Goal: Task Accomplishment & Management: Manage account settings

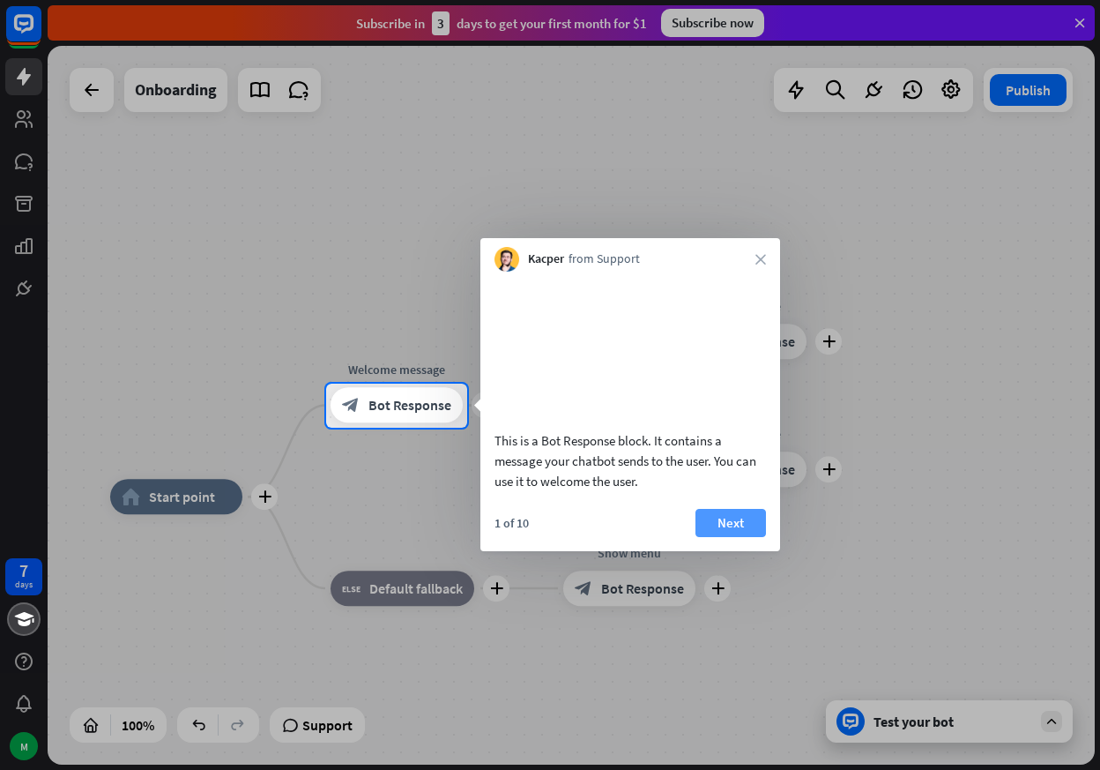
click at [719, 537] on button "Next" at bounding box center [731, 523] width 71 height 28
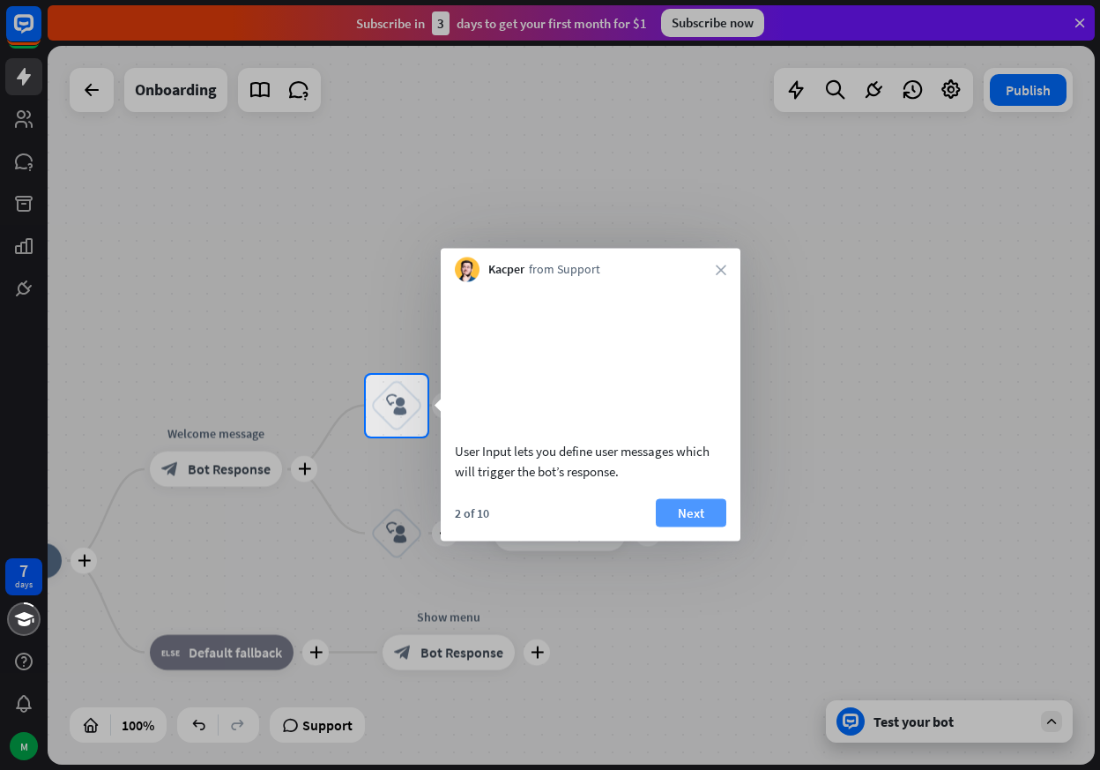
click at [709, 526] on button "Next" at bounding box center [691, 512] width 71 height 28
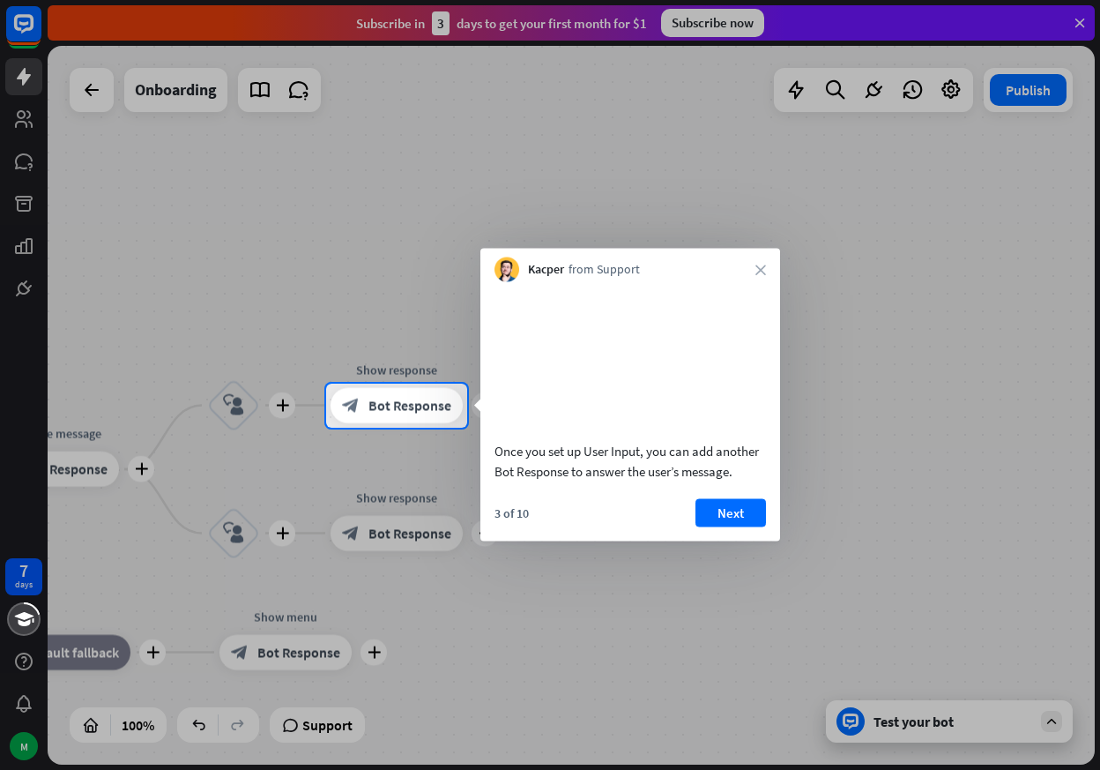
click at [709, 526] on button "Next" at bounding box center [731, 512] width 71 height 28
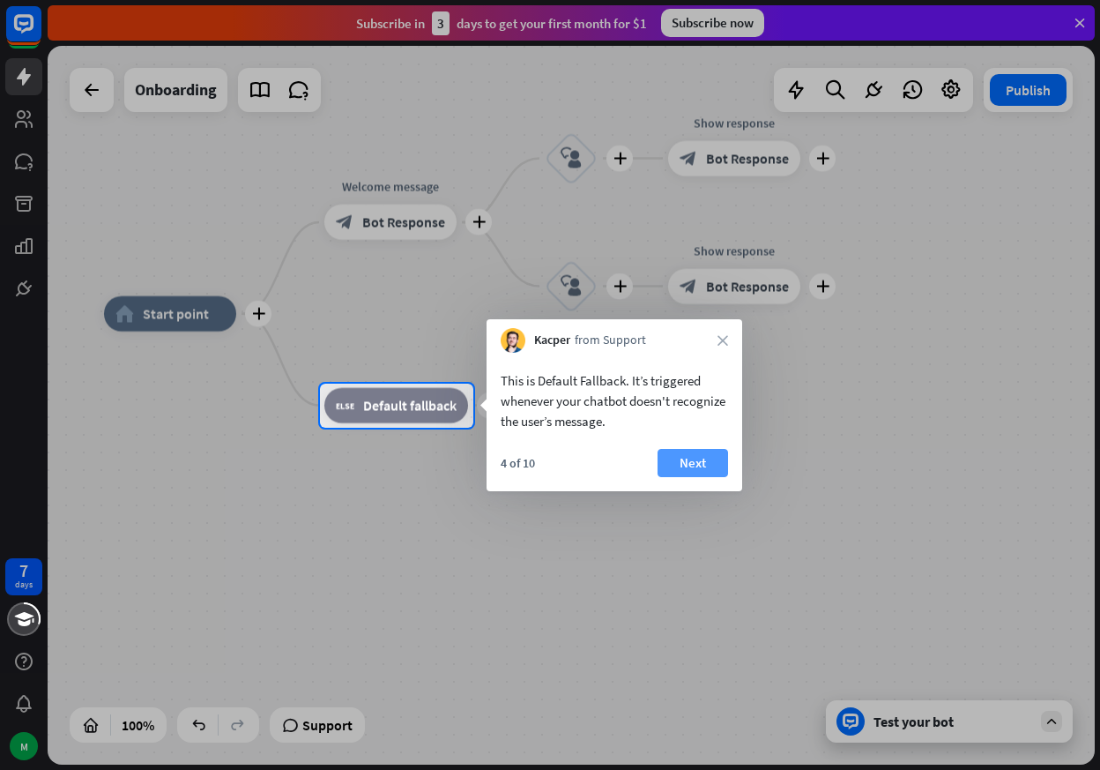
click at [698, 466] on button "Next" at bounding box center [693, 463] width 71 height 28
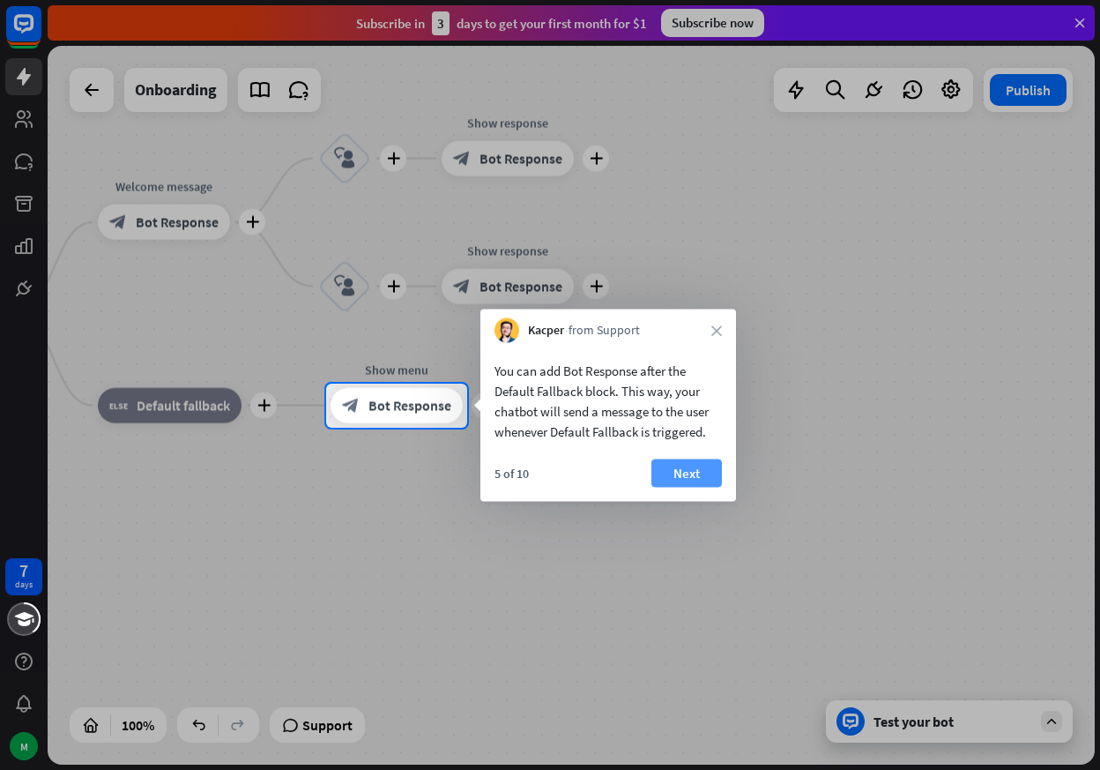
click at [687, 467] on button "Next" at bounding box center [687, 473] width 71 height 28
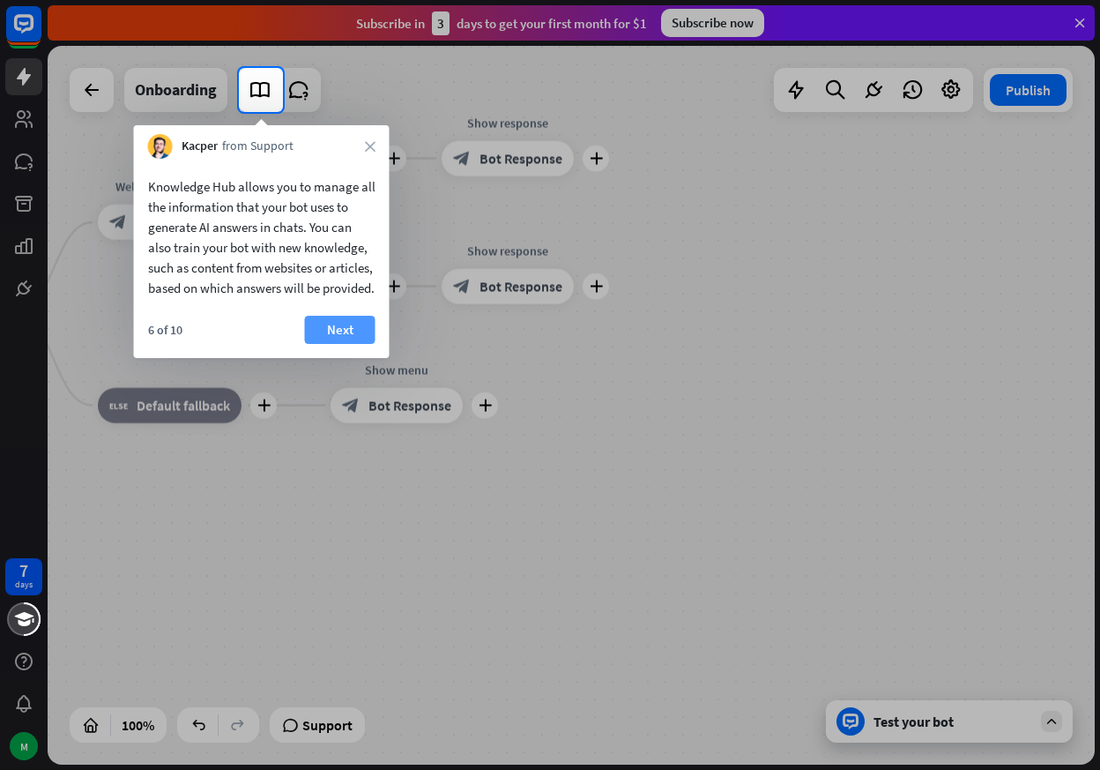
click at [330, 344] on button "Next" at bounding box center [340, 330] width 71 height 28
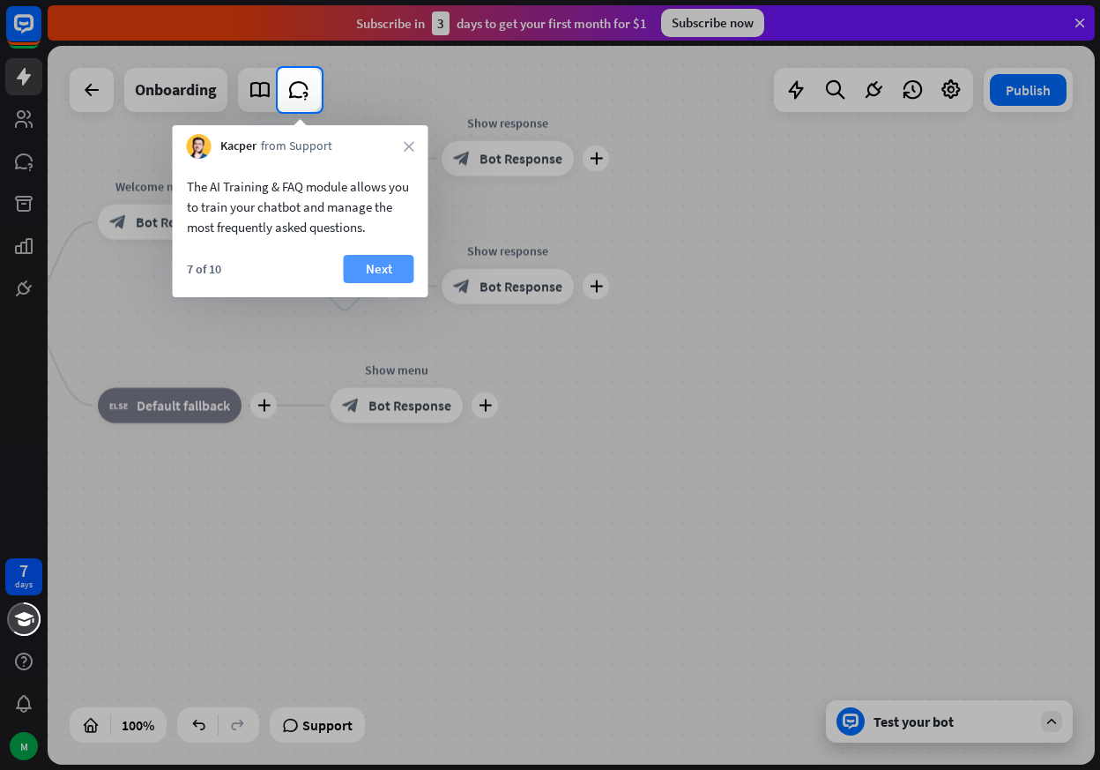
click at [375, 268] on button "Next" at bounding box center [379, 269] width 71 height 28
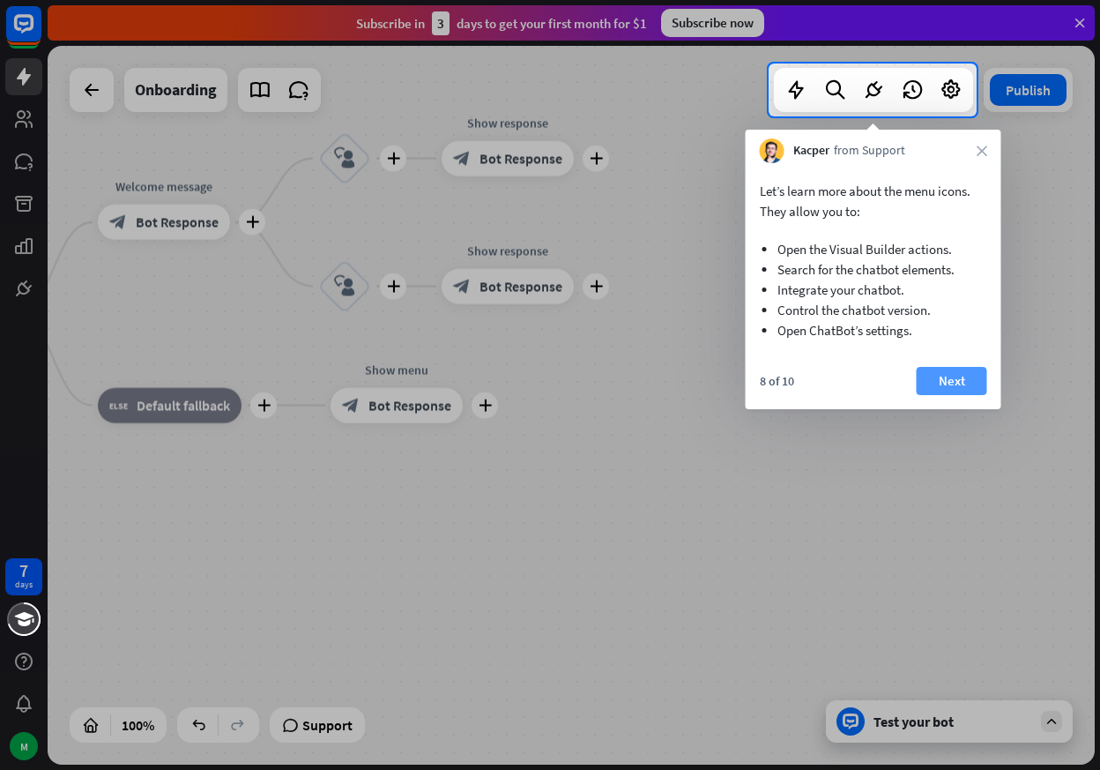
click at [950, 385] on button "Next" at bounding box center [952, 381] width 71 height 28
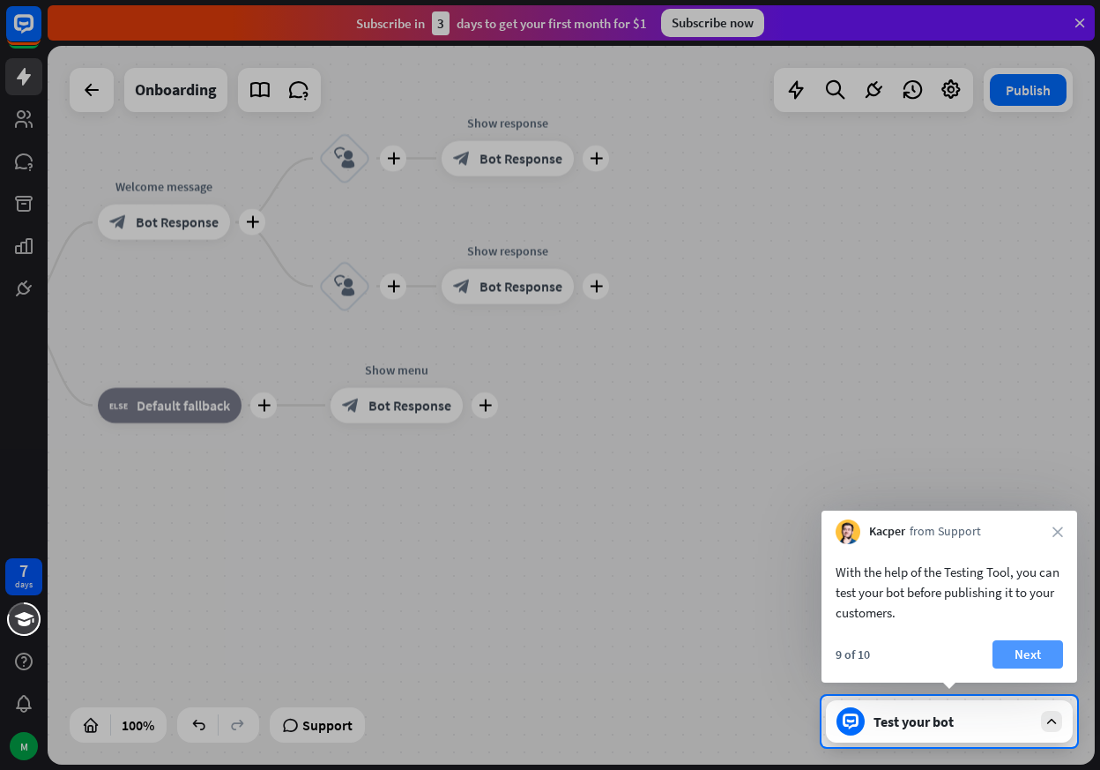
click at [1019, 657] on button "Next" at bounding box center [1028, 654] width 71 height 28
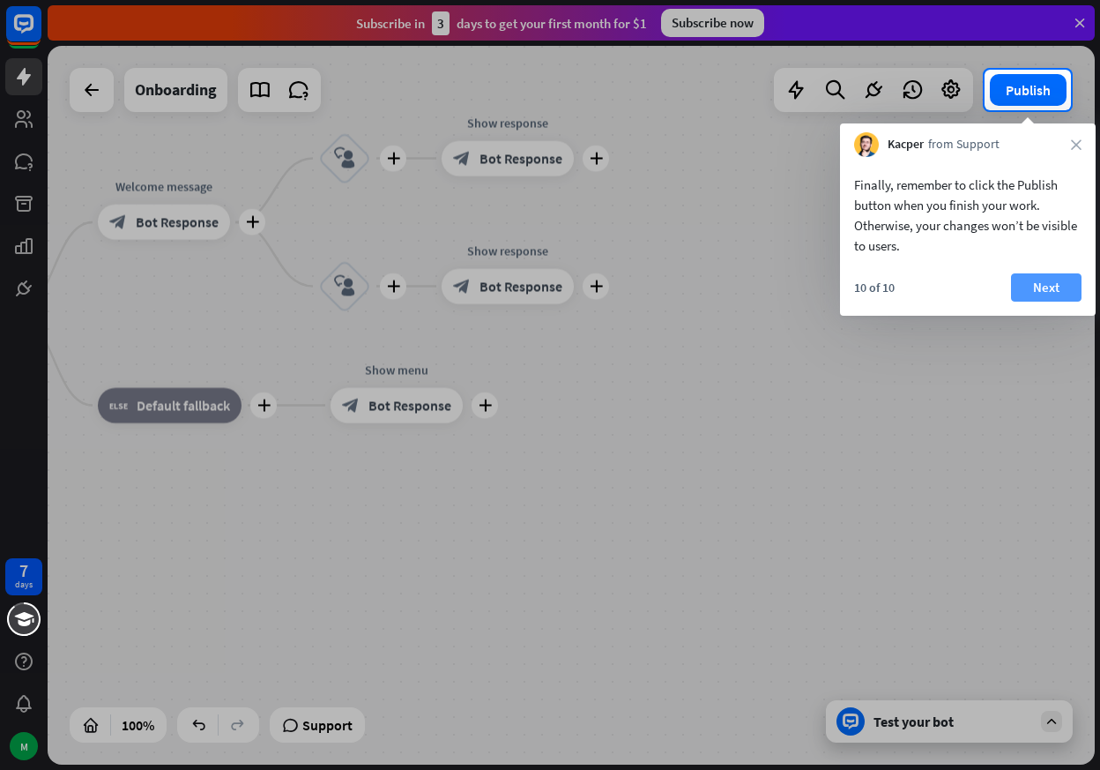
click at [1032, 281] on button "Next" at bounding box center [1046, 287] width 71 height 28
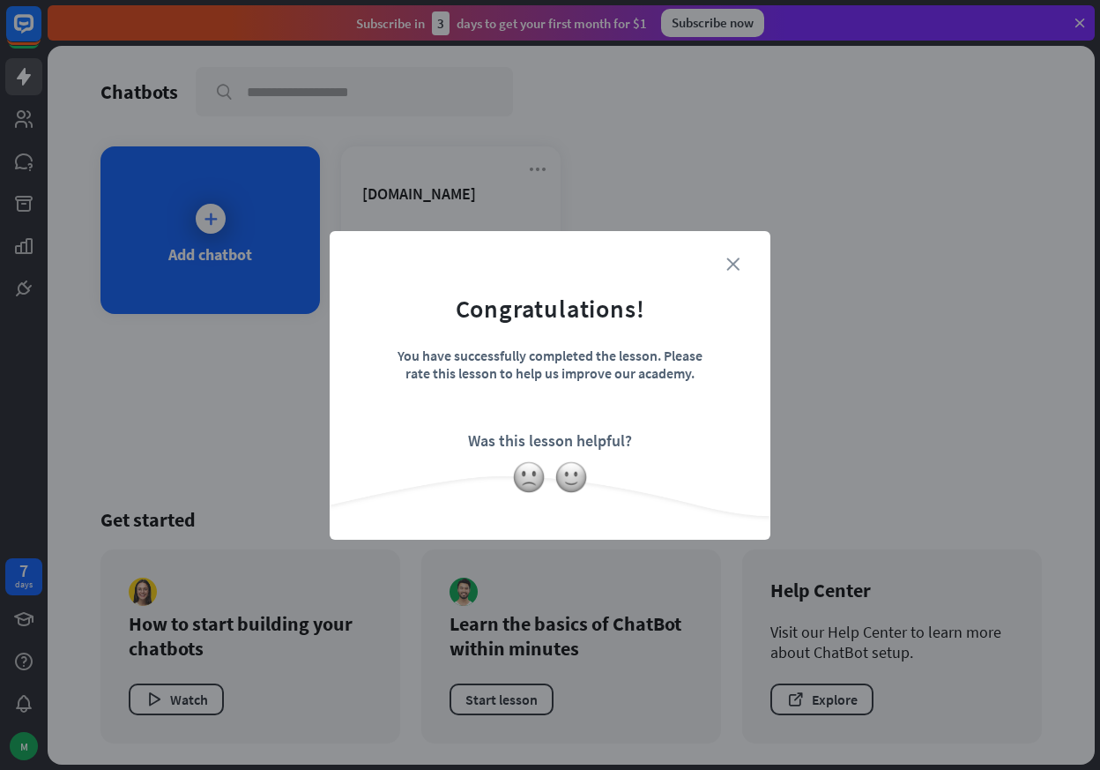
click at [732, 263] on icon "close" at bounding box center [733, 263] width 13 height 13
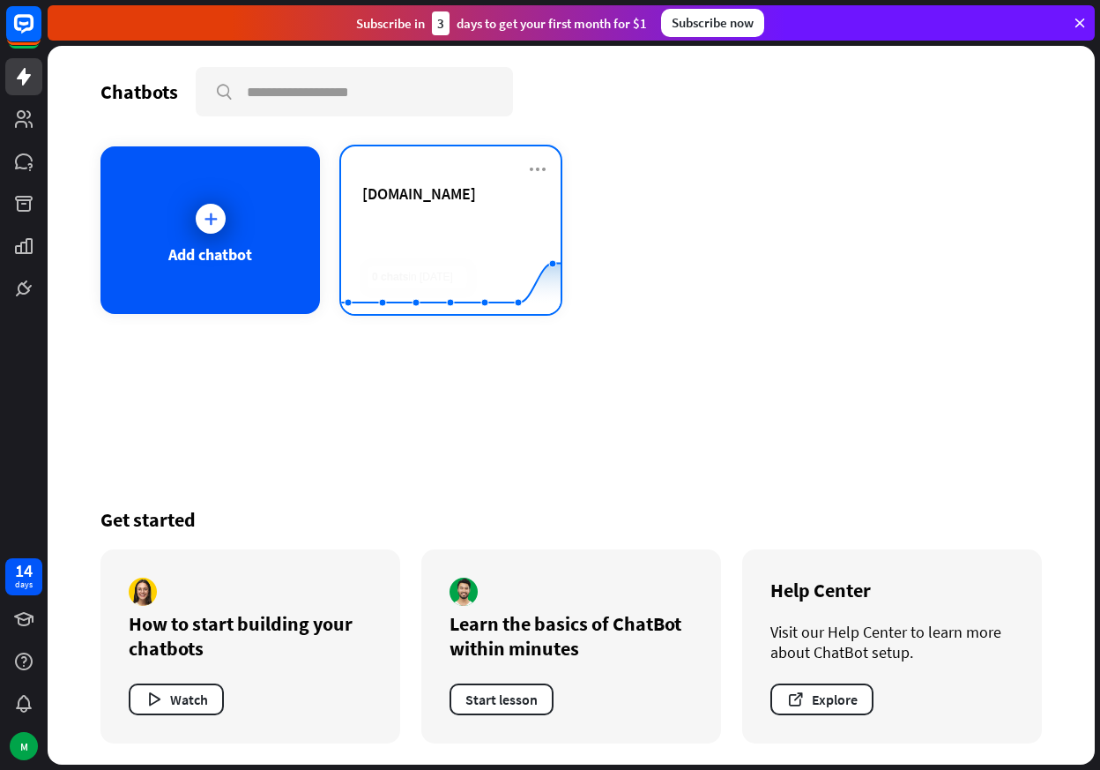
click at [429, 203] on div "[DOMAIN_NAME]" at bounding box center [450, 193] width 177 height 20
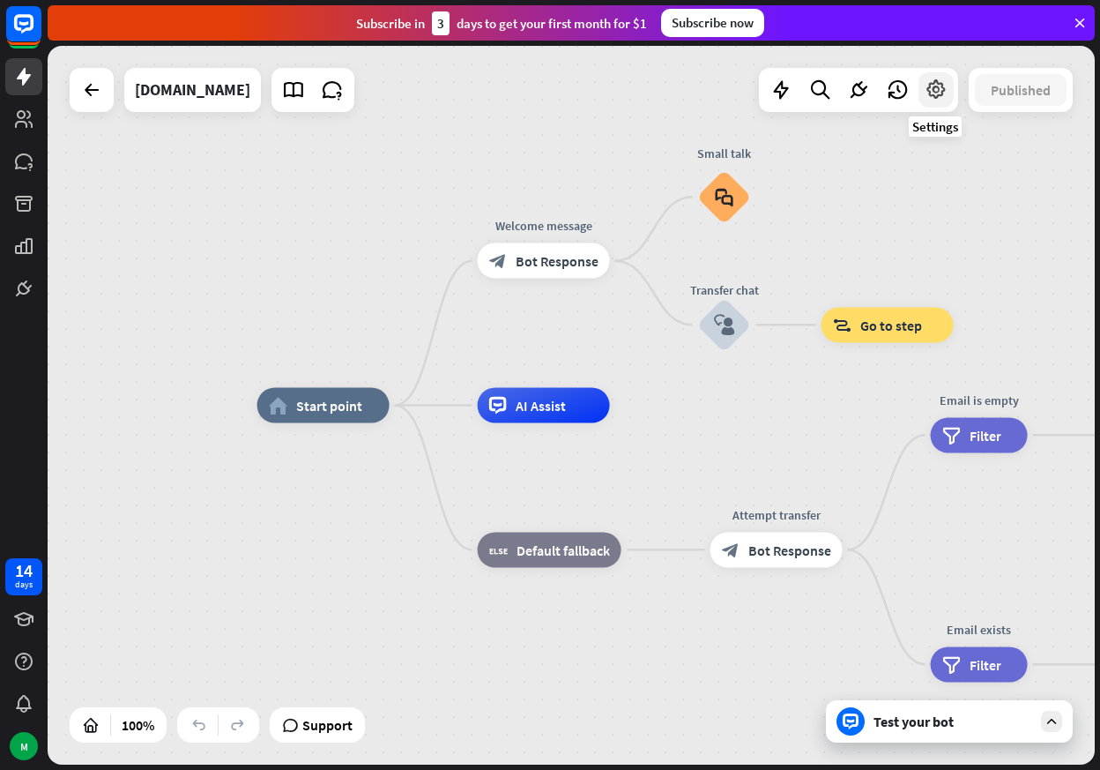
click at [934, 93] on icon at bounding box center [936, 89] width 23 height 23
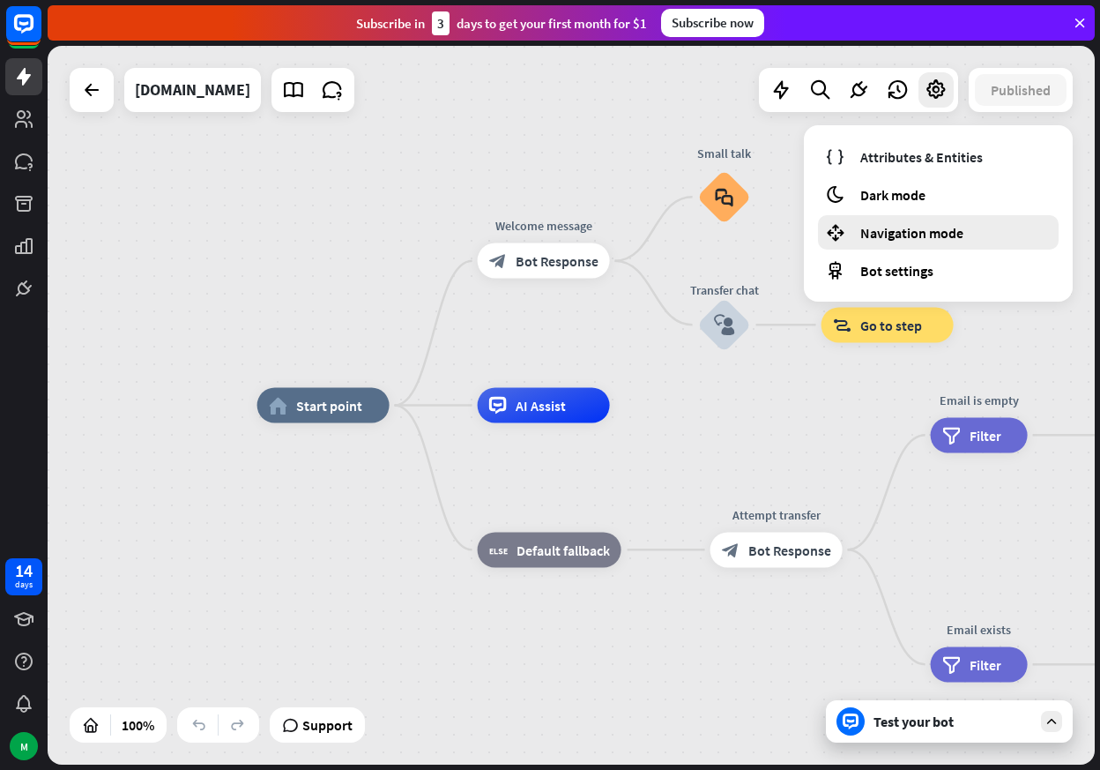
click at [883, 225] on span "Navigation mode" at bounding box center [912, 233] width 103 height 18
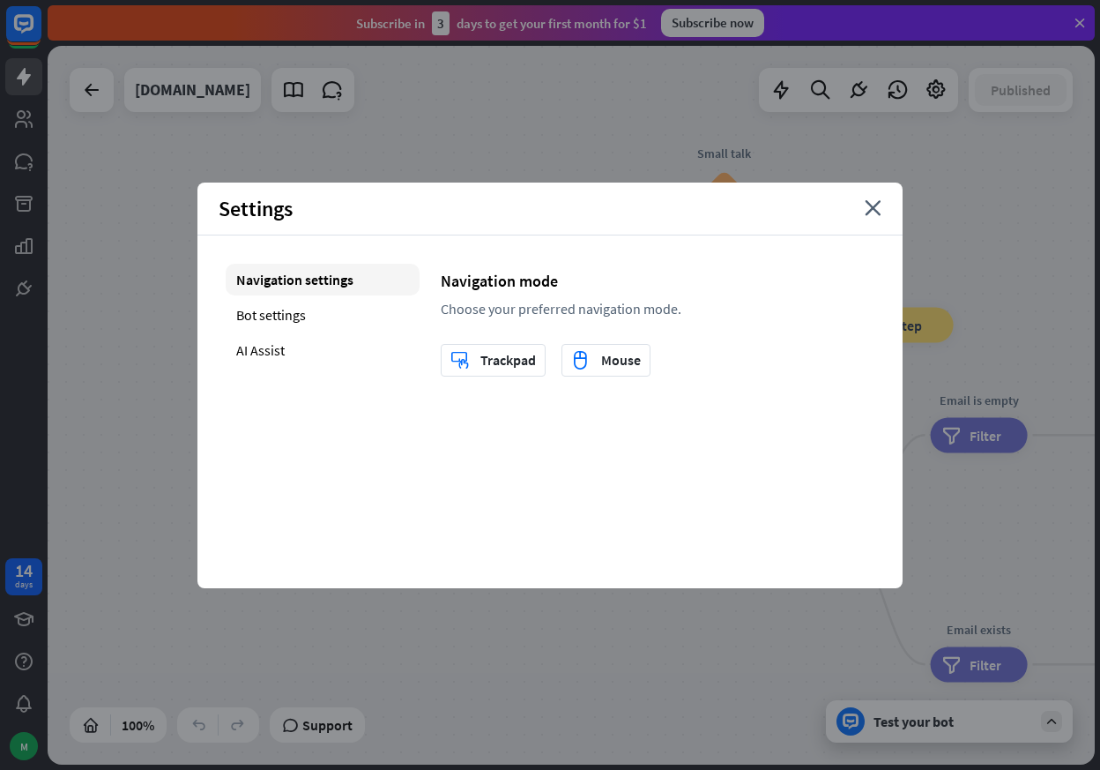
click at [885, 199] on div "Settings close" at bounding box center [550, 209] width 705 height 53
click at [874, 209] on icon "close" at bounding box center [873, 208] width 17 height 16
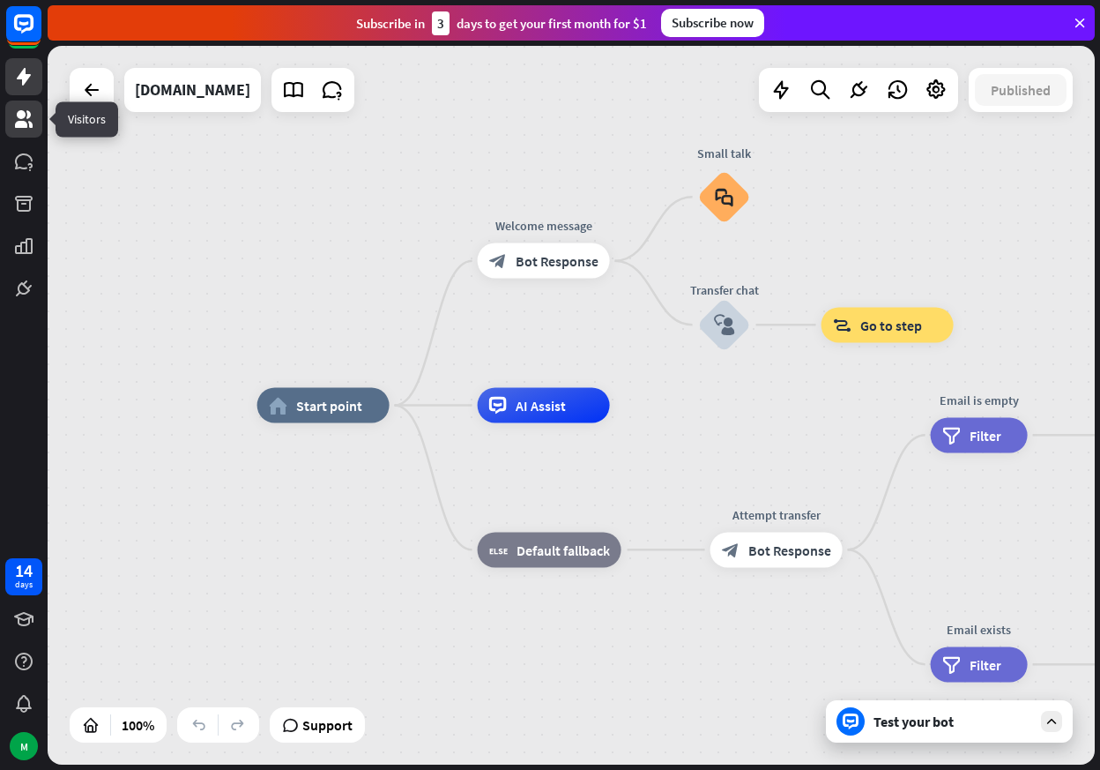
click at [34, 123] on icon at bounding box center [23, 118] width 21 height 21
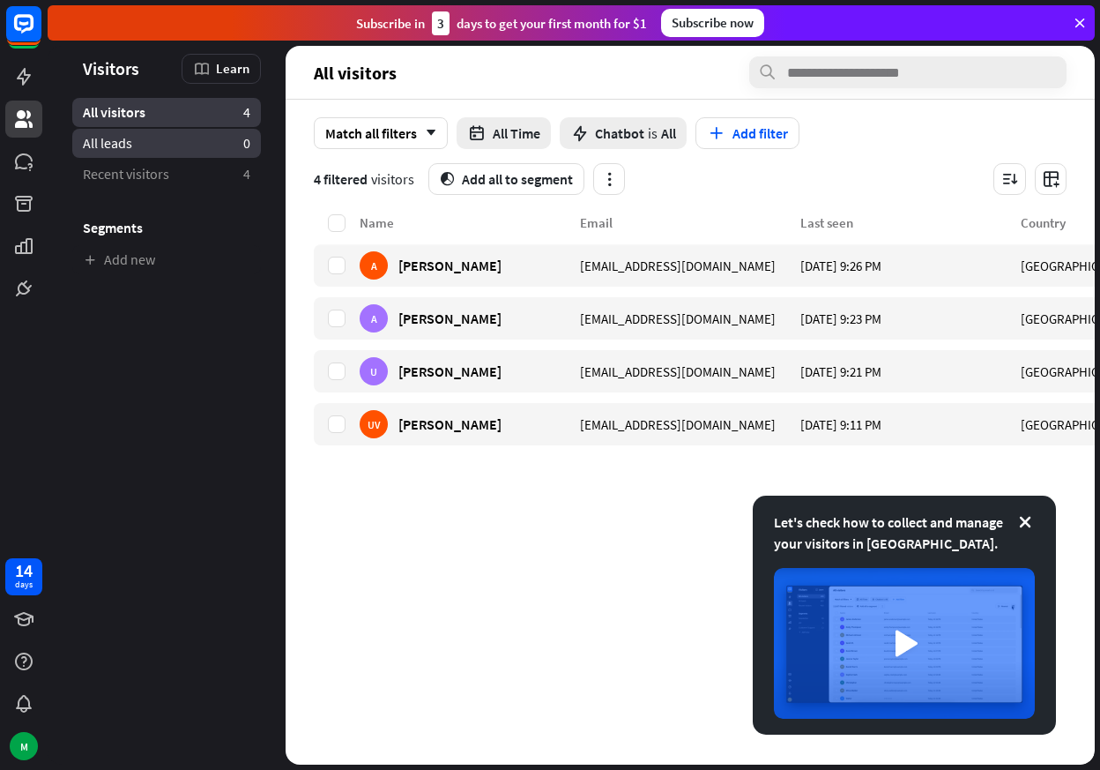
click at [121, 144] on span "All leads" at bounding box center [107, 143] width 49 height 19
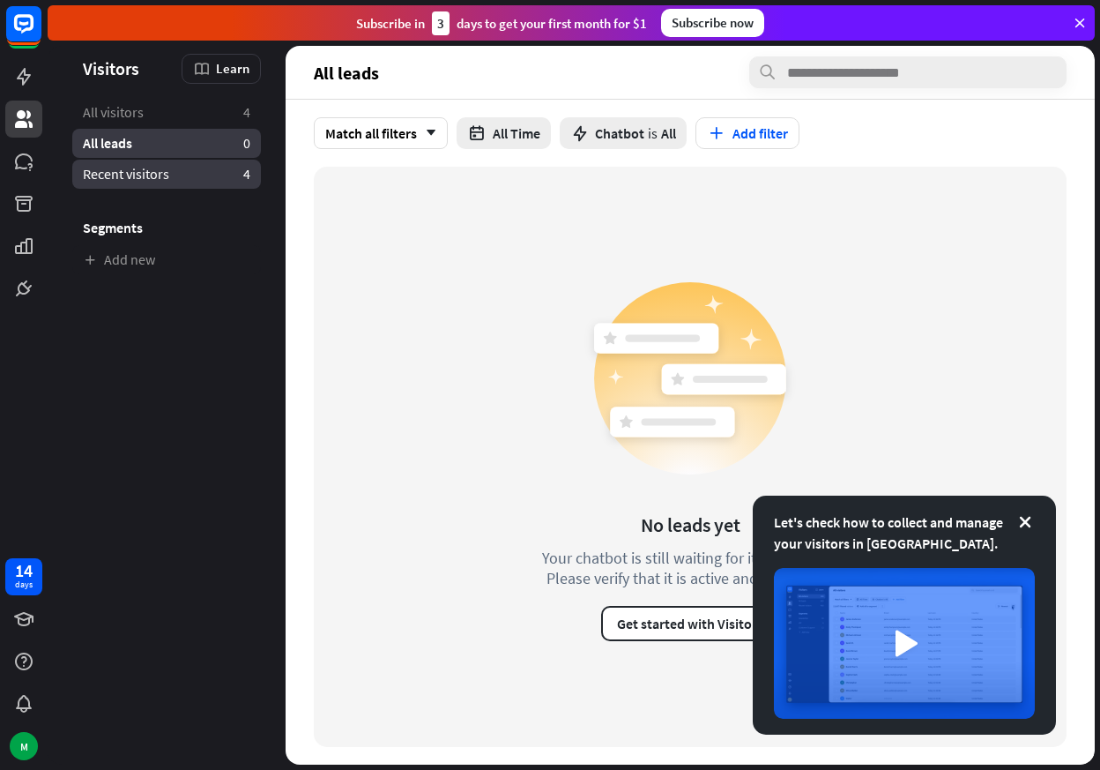
click at [130, 173] on span "Recent visitors" at bounding box center [126, 174] width 86 height 19
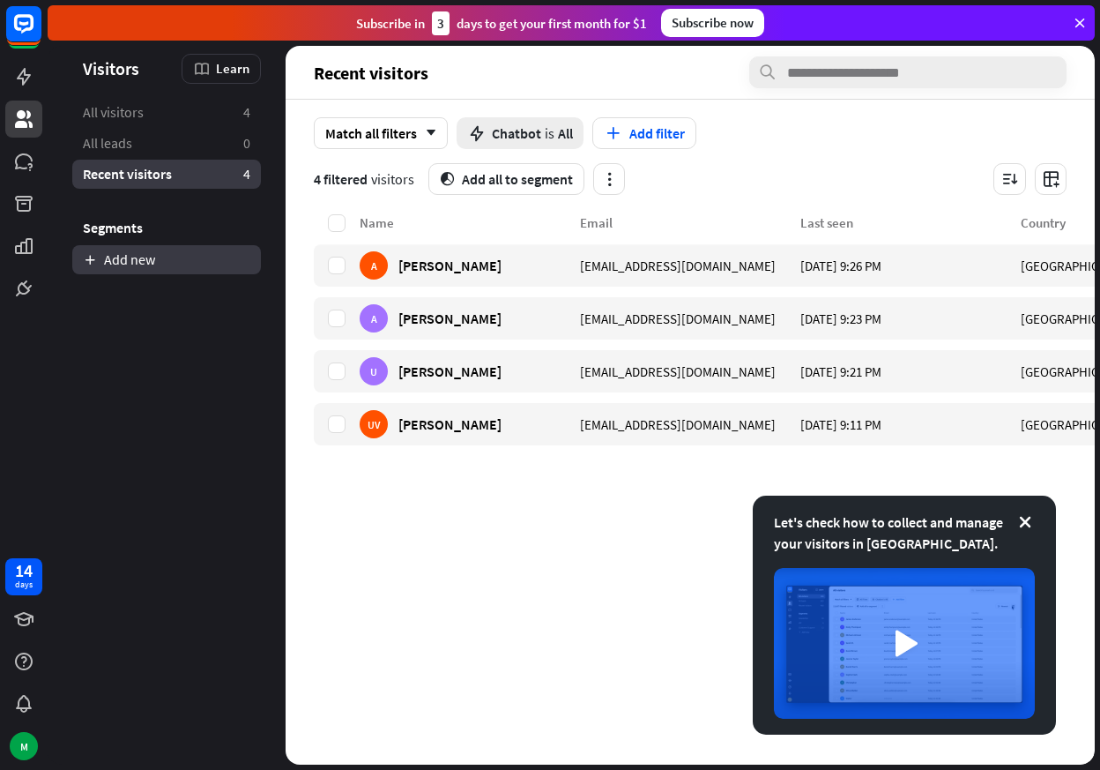
click at [131, 257] on link "Add new" at bounding box center [166, 259] width 189 height 29
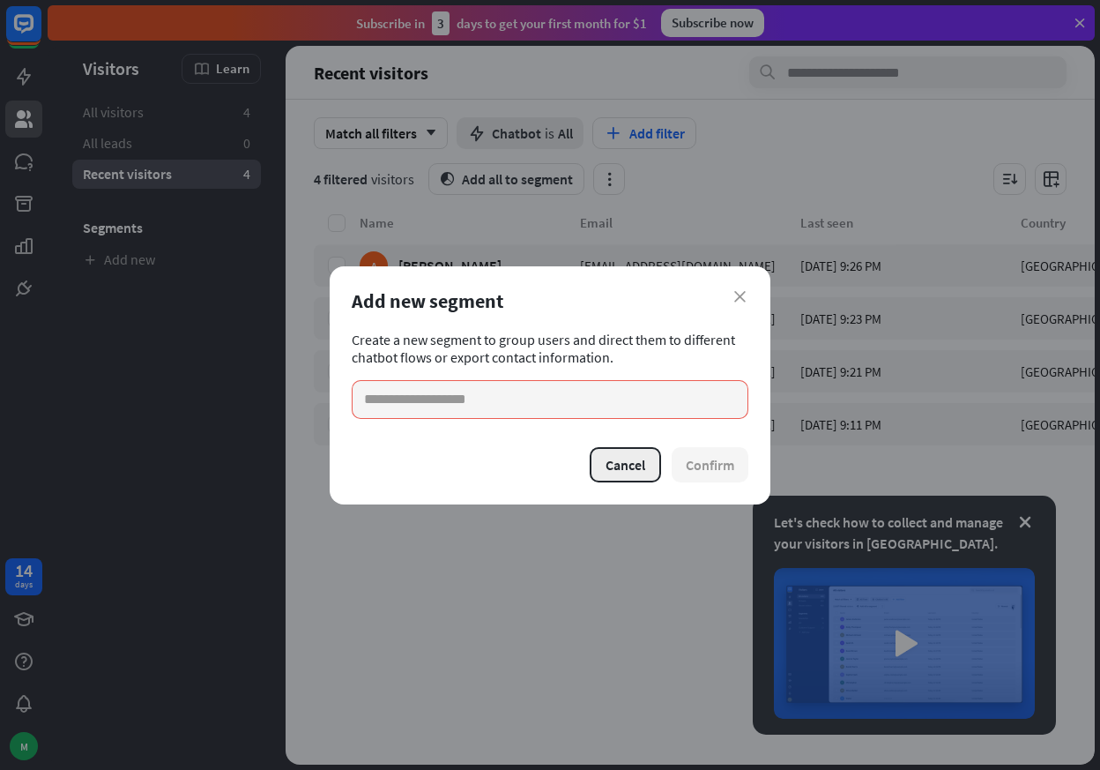
click at [619, 469] on button "Cancel" at bounding box center [625, 464] width 71 height 35
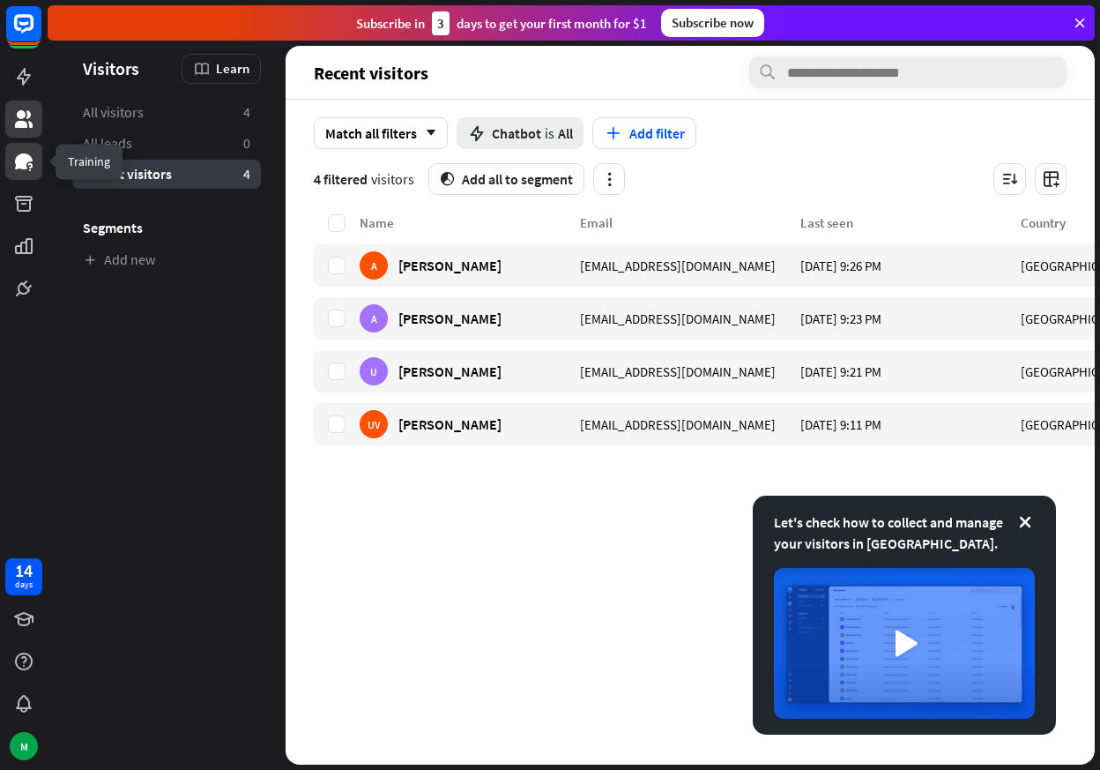
click at [26, 165] on icon at bounding box center [24, 161] width 18 height 16
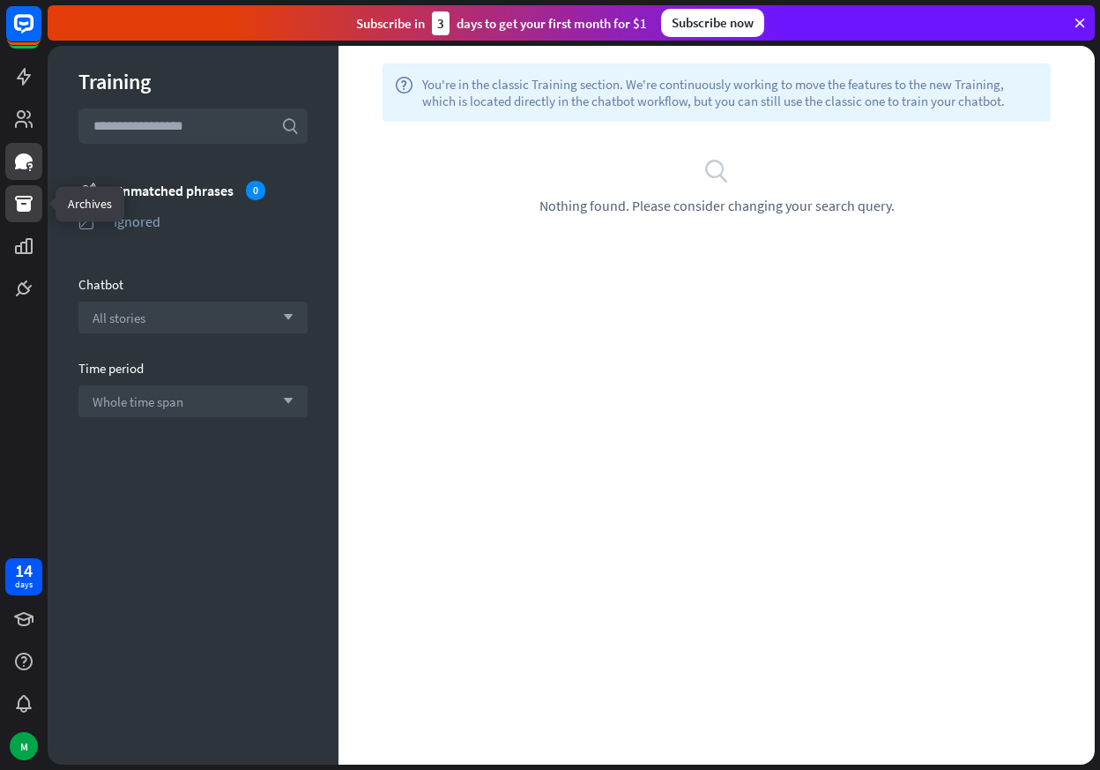
click at [30, 197] on icon at bounding box center [24, 204] width 18 height 16
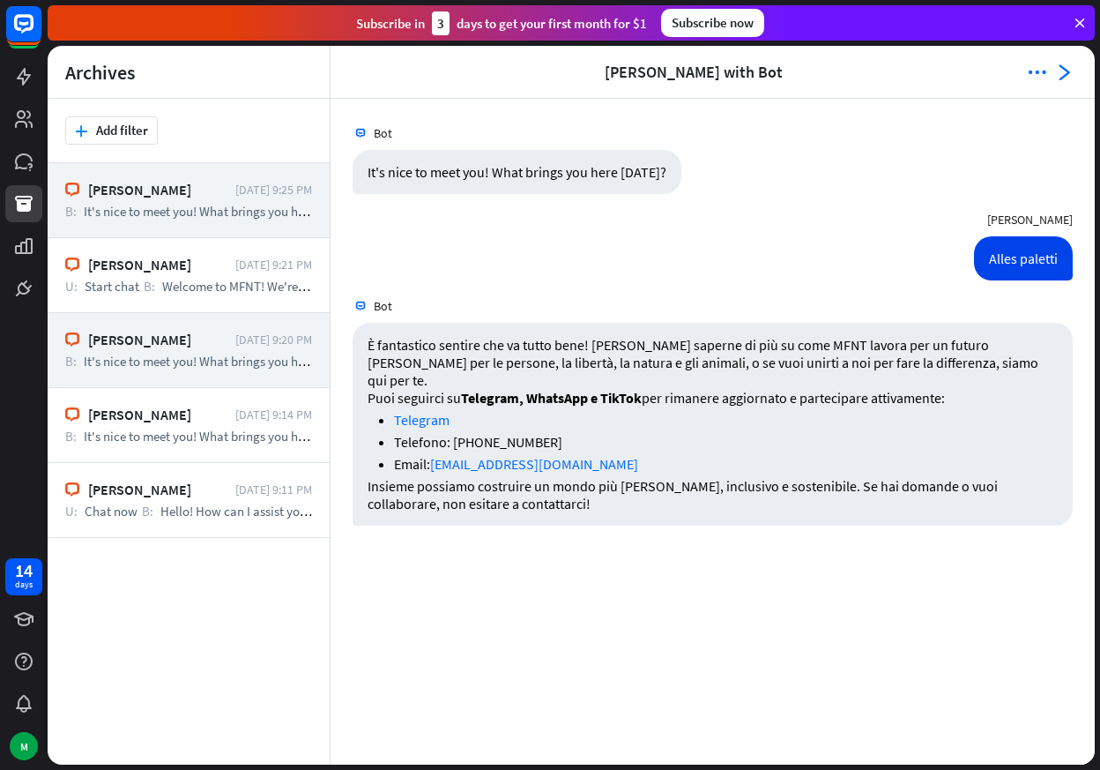
click at [152, 363] on span "It's nice to meet you! What brings you here [DATE]?" at bounding box center [222, 361] width 276 height 17
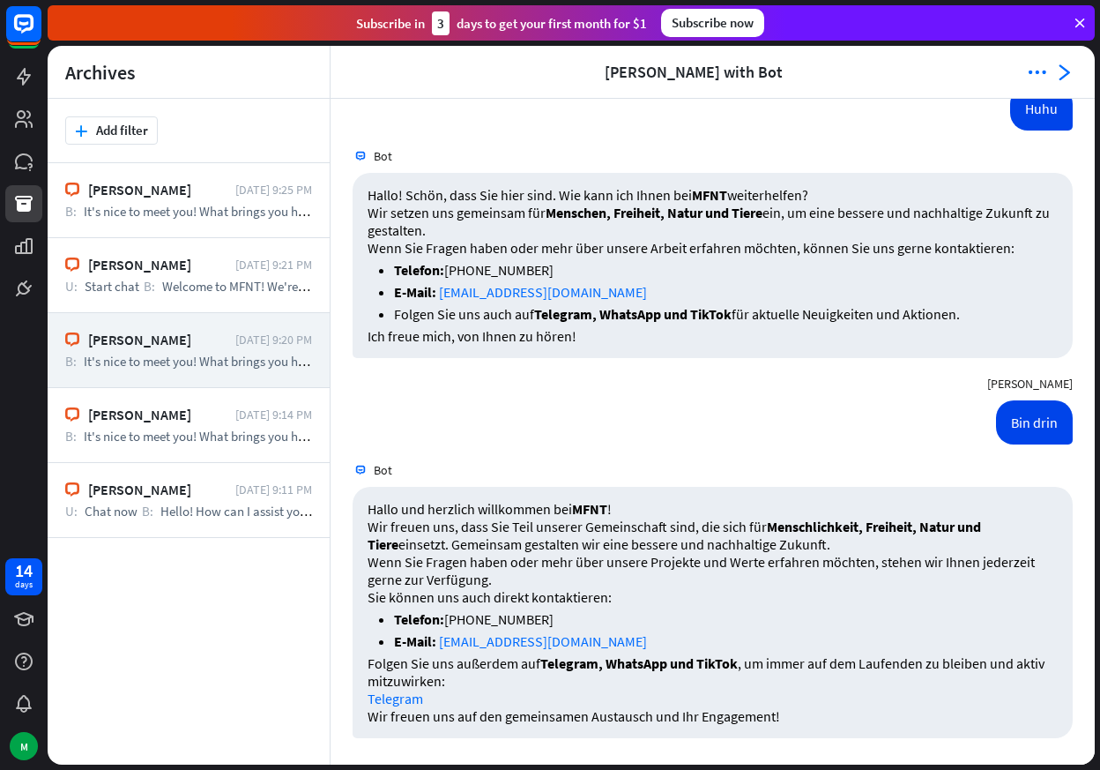
scroll to position [150, 0]
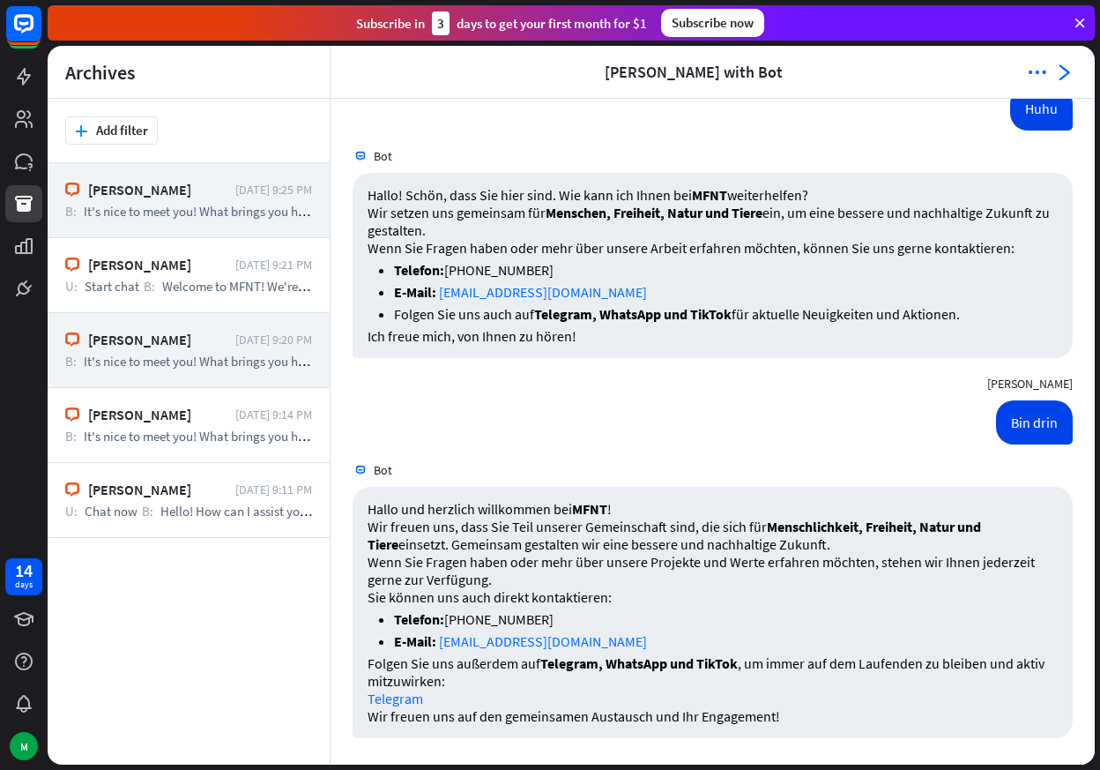
click at [226, 206] on span "It's nice to meet you! What brings you here [DATE]?" at bounding box center [222, 211] width 276 height 17
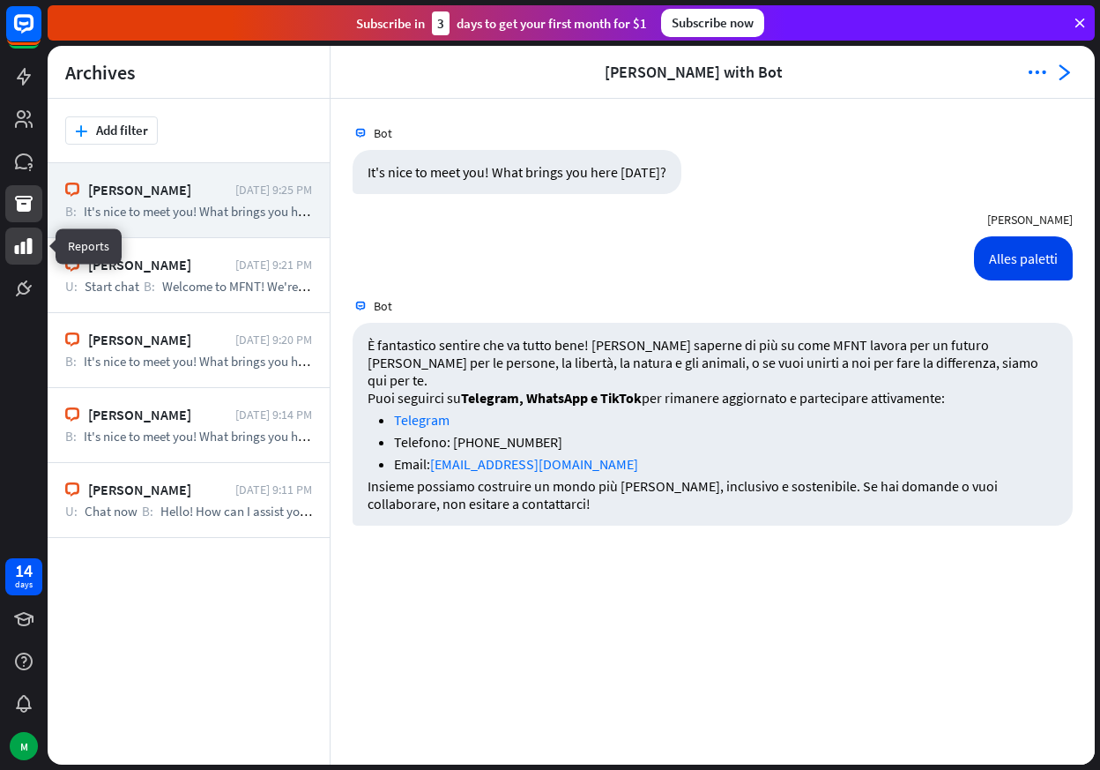
click at [34, 247] on icon at bounding box center [23, 245] width 21 height 21
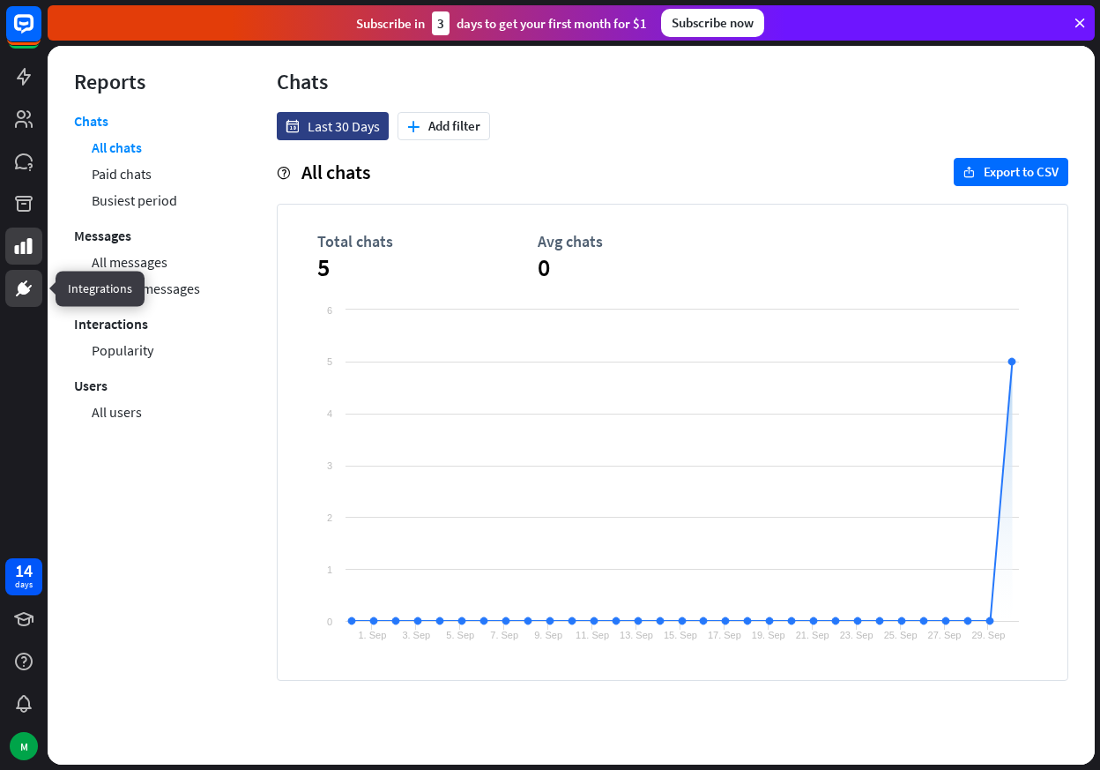
click at [28, 302] on link at bounding box center [23, 288] width 37 height 37
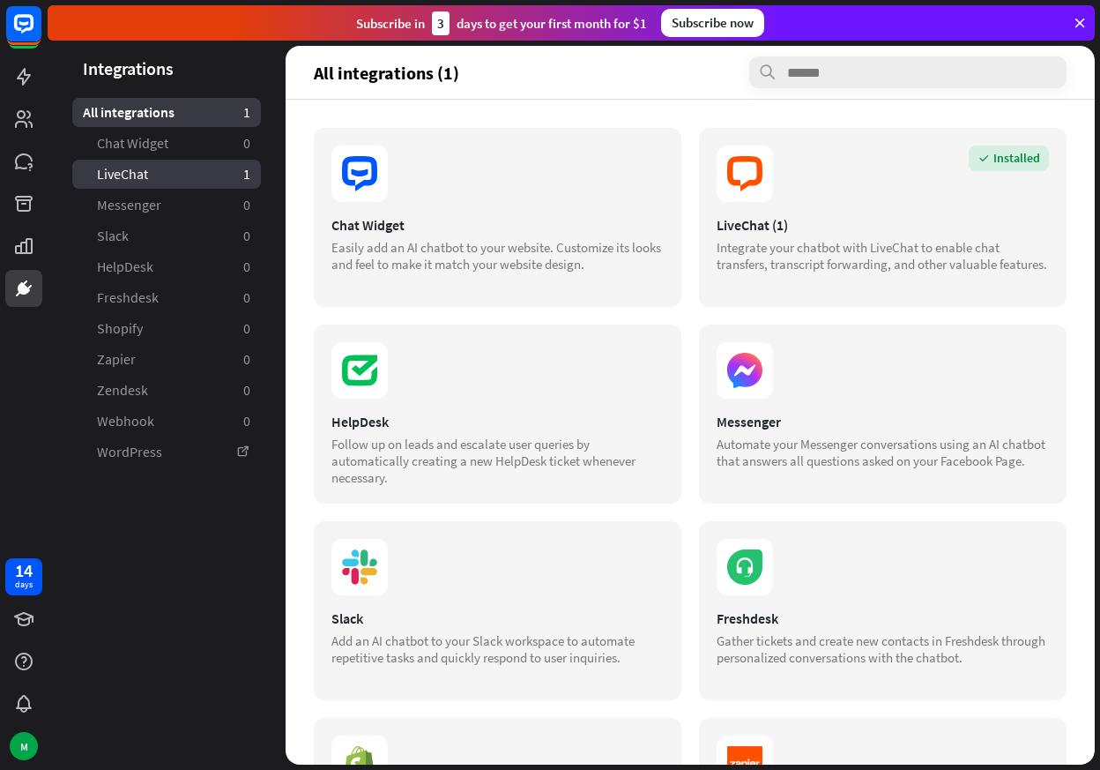
click at [177, 164] on link "LiveChat 1" at bounding box center [166, 174] width 189 height 29
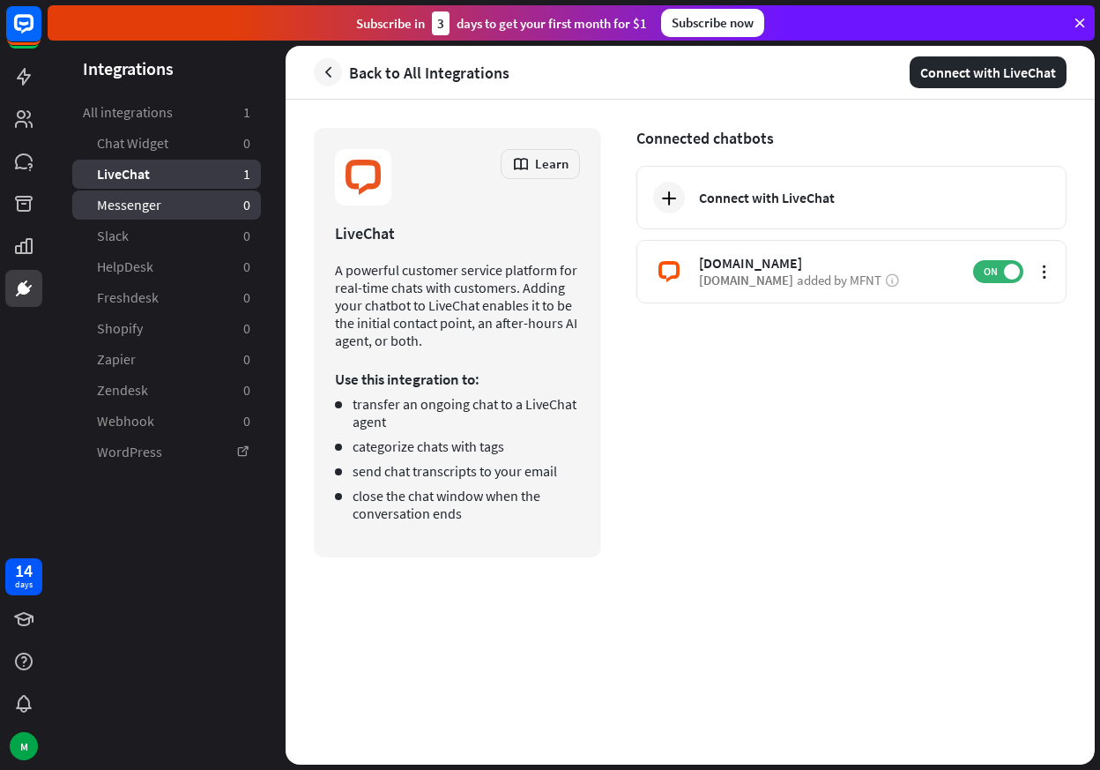
click at [157, 209] on span "Messenger" at bounding box center [129, 205] width 64 height 19
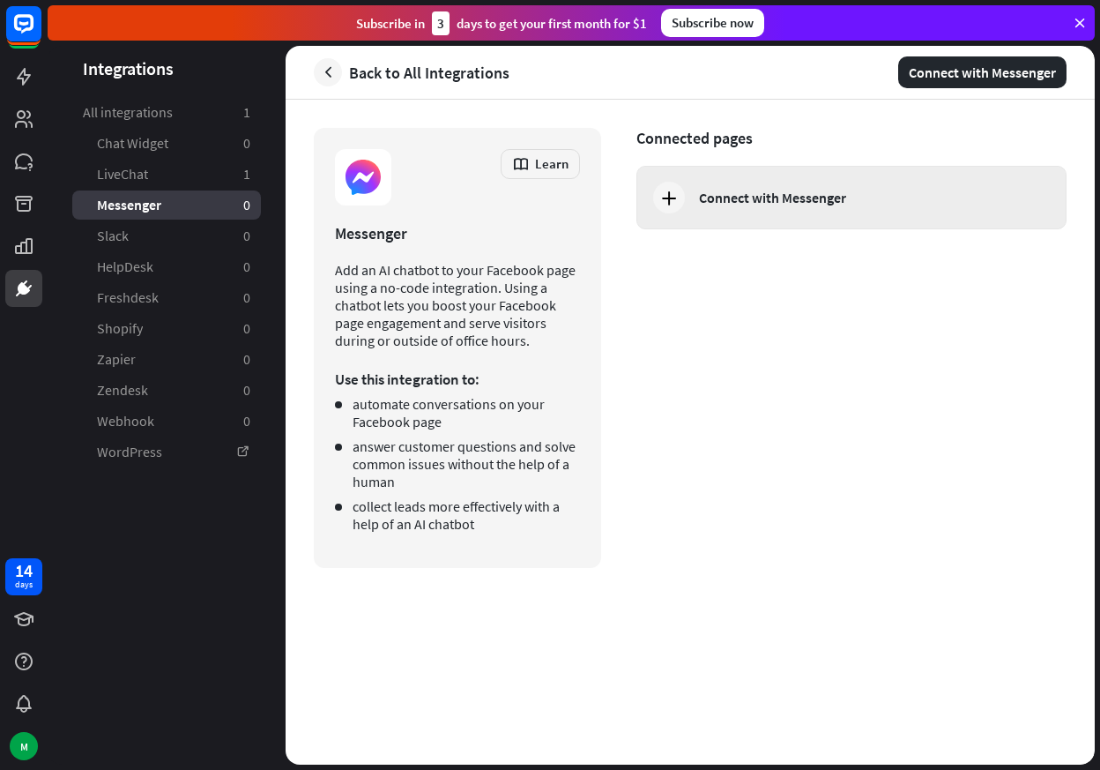
click at [664, 205] on icon at bounding box center [669, 197] width 21 height 21
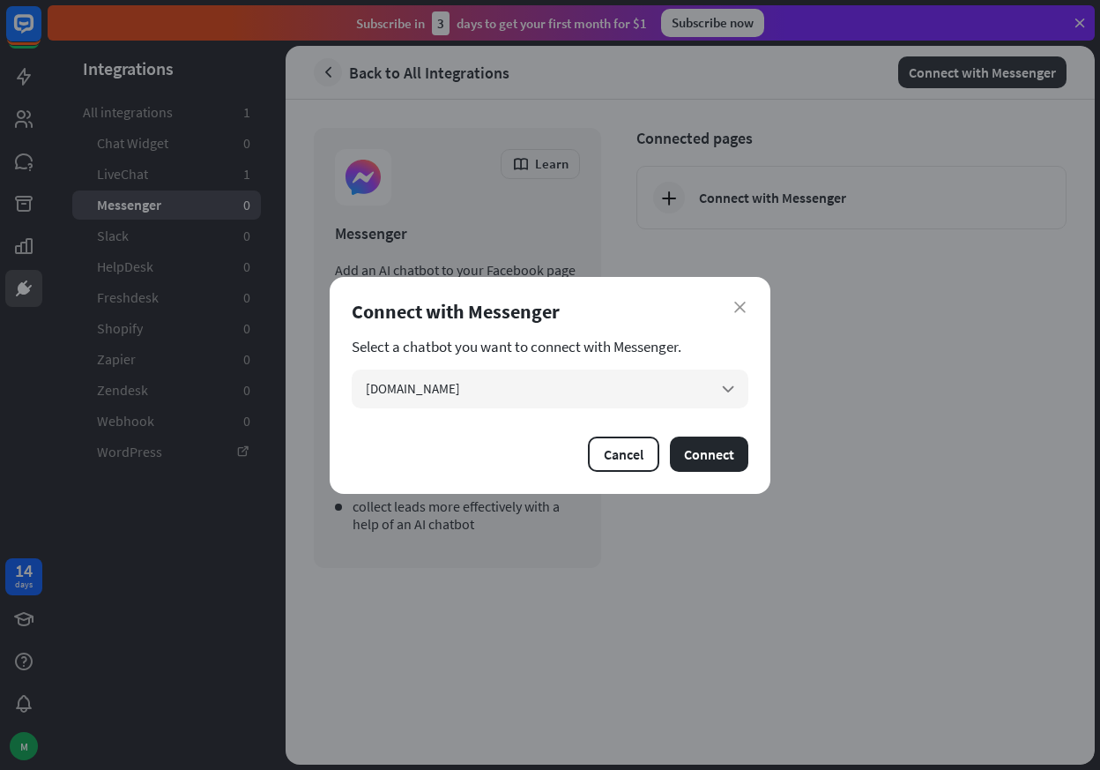
click at [668, 205] on div "close Connect with Messenger Select a chatbot you want to connect with Messenge…" at bounding box center [550, 385] width 1100 height 770
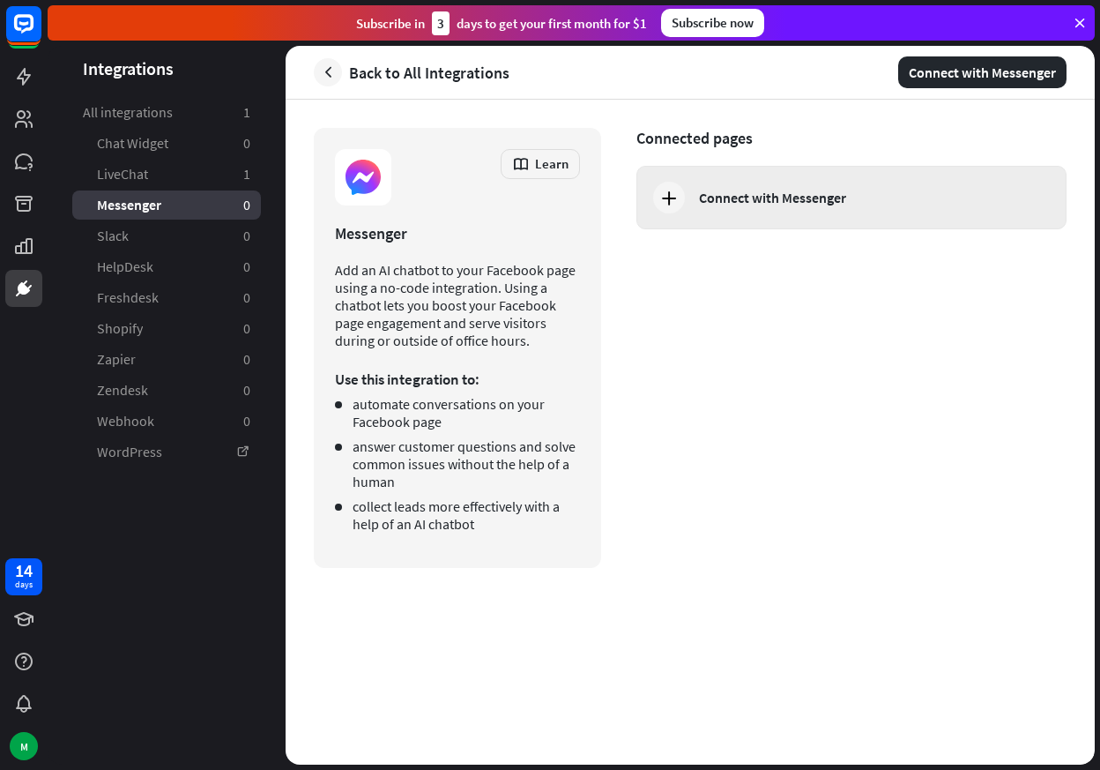
click at [661, 190] on icon at bounding box center [669, 197] width 21 height 21
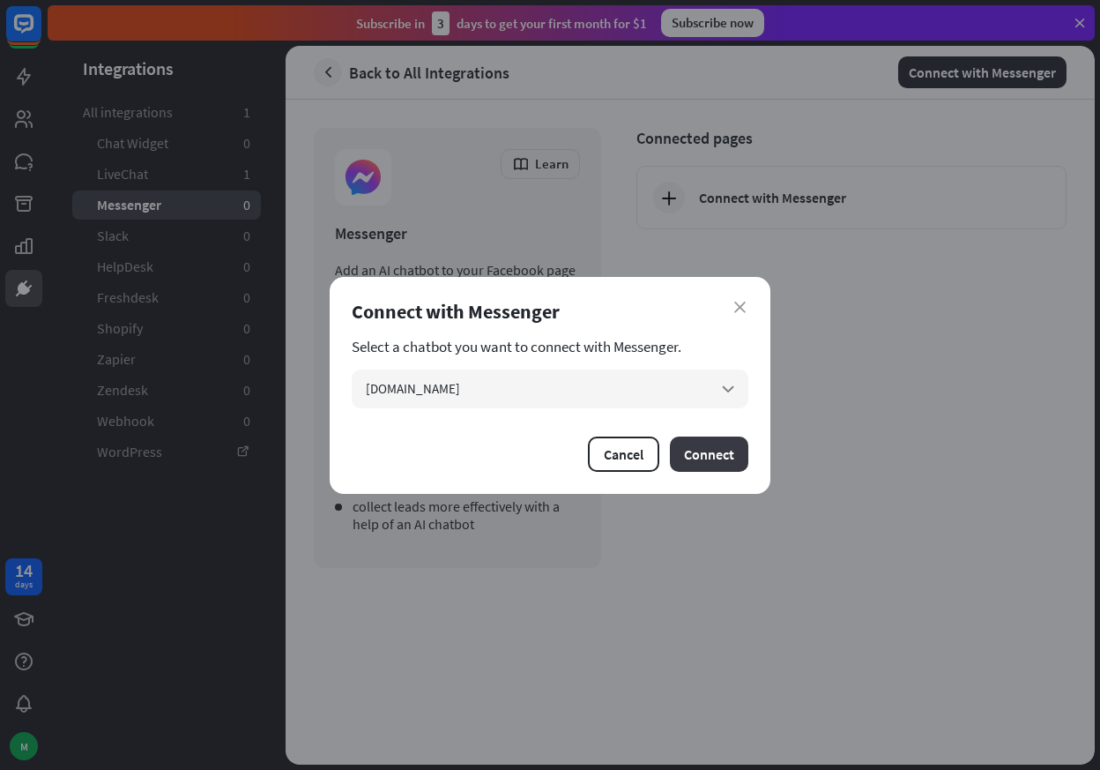
click at [697, 443] on button "Connect" at bounding box center [709, 453] width 78 height 35
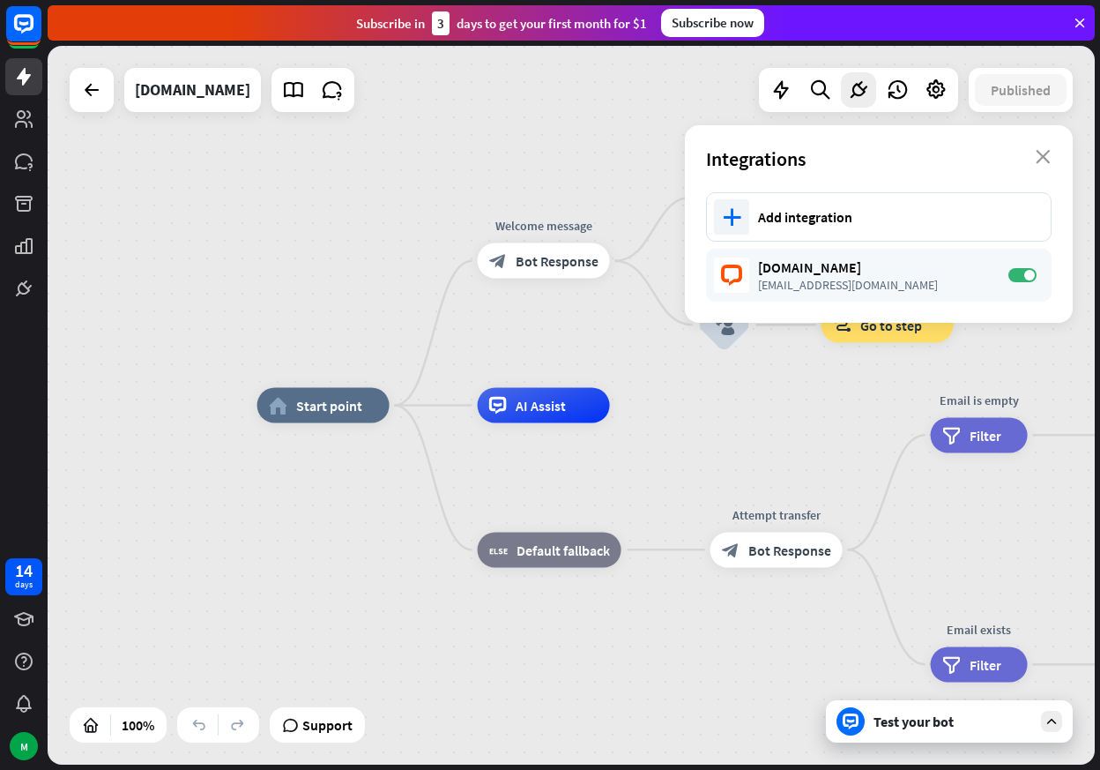
click at [1052, 721] on icon at bounding box center [1052, 721] width 16 height 16
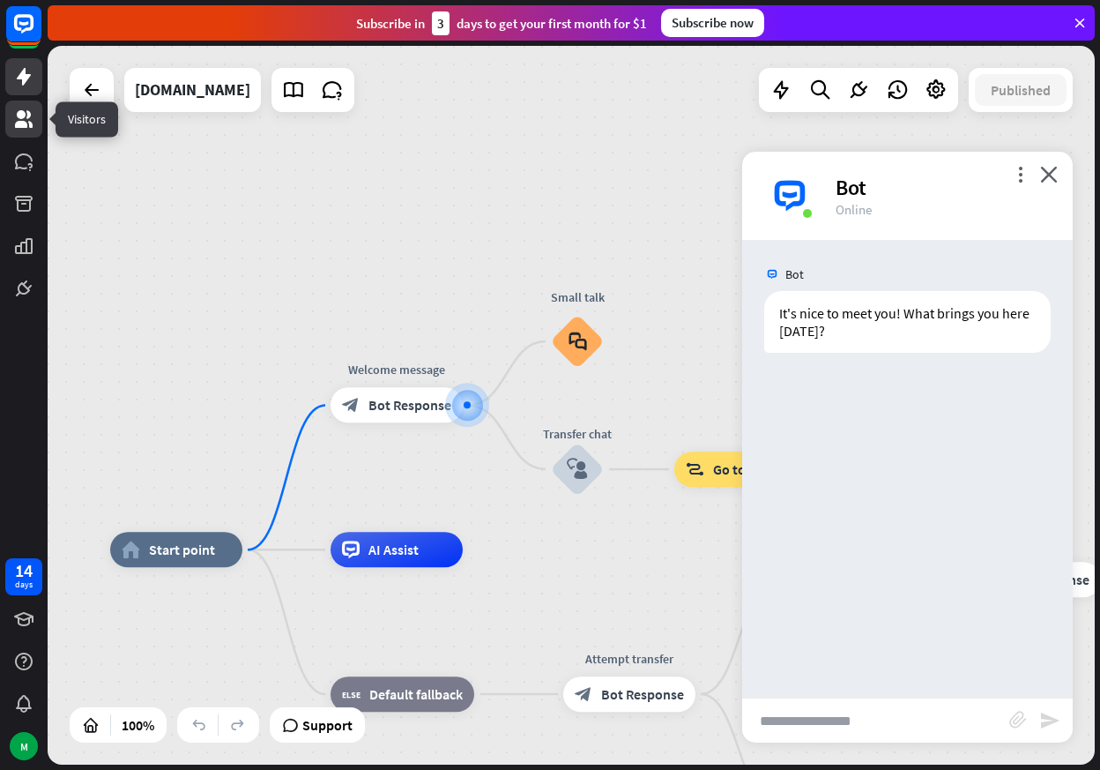
click at [26, 119] on icon at bounding box center [23, 118] width 21 height 21
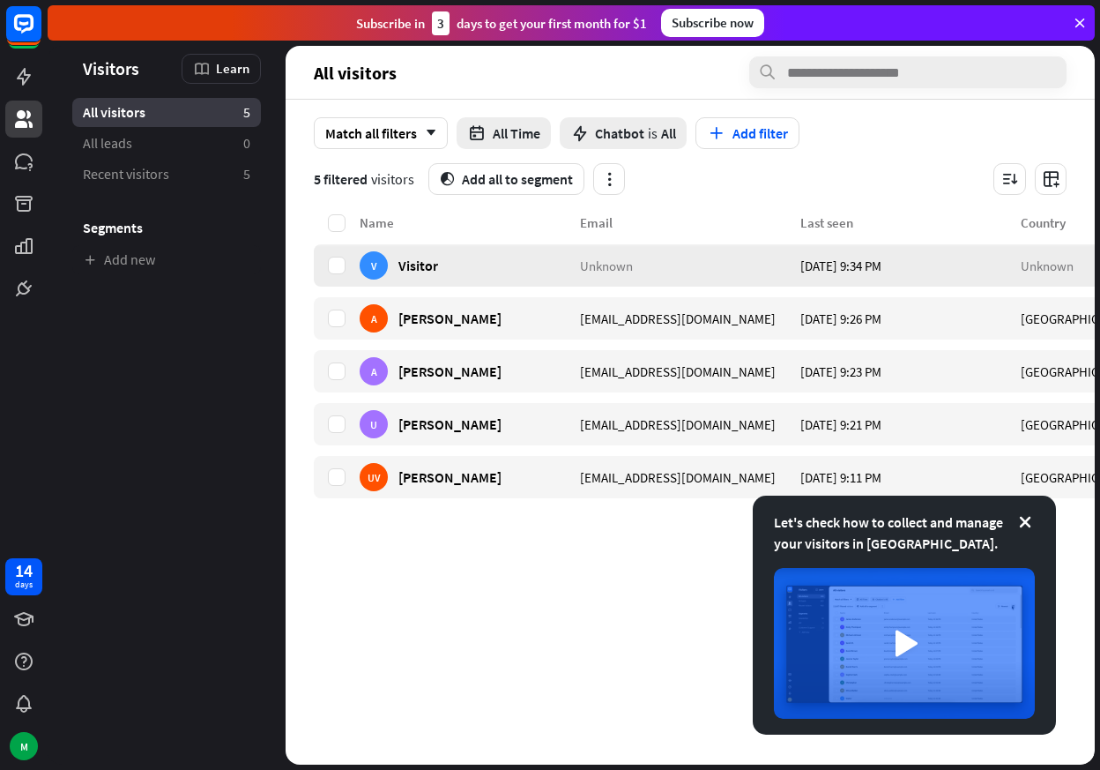
click at [377, 270] on div "V" at bounding box center [374, 265] width 28 height 28
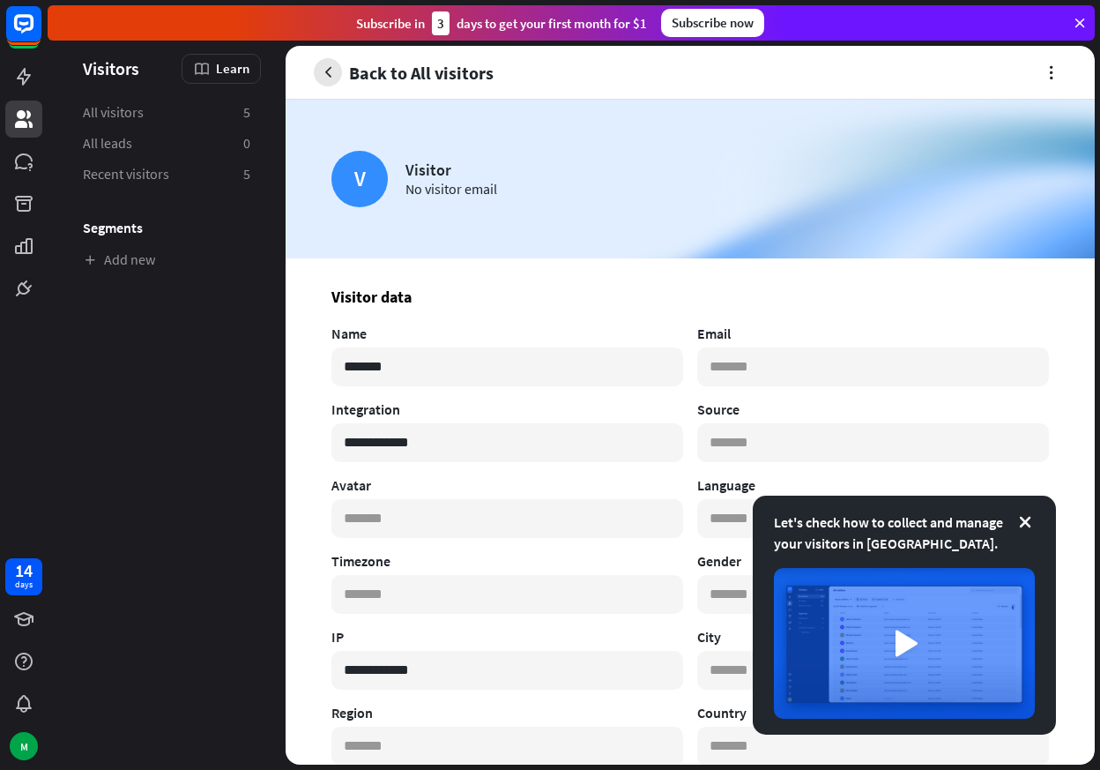
click at [332, 75] on icon "button" at bounding box center [328, 72] width 19 height 19
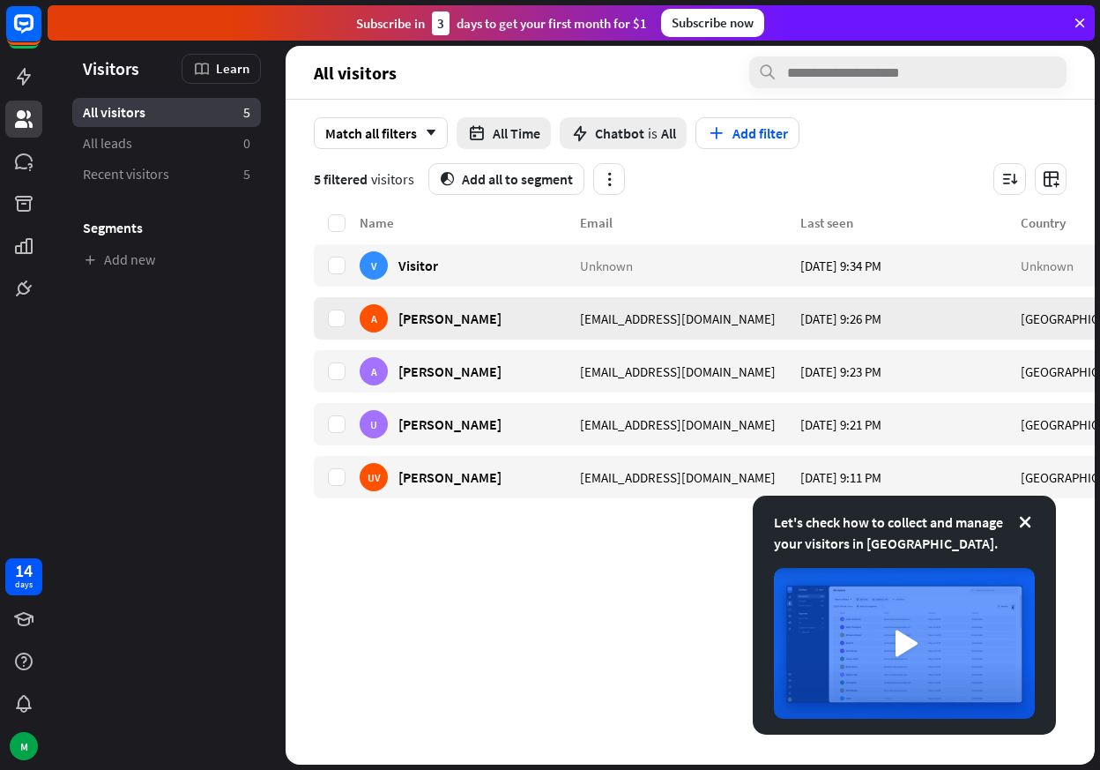
click at [376, 320] on div "A" at bounding box center [374, 318] width 28 height 28
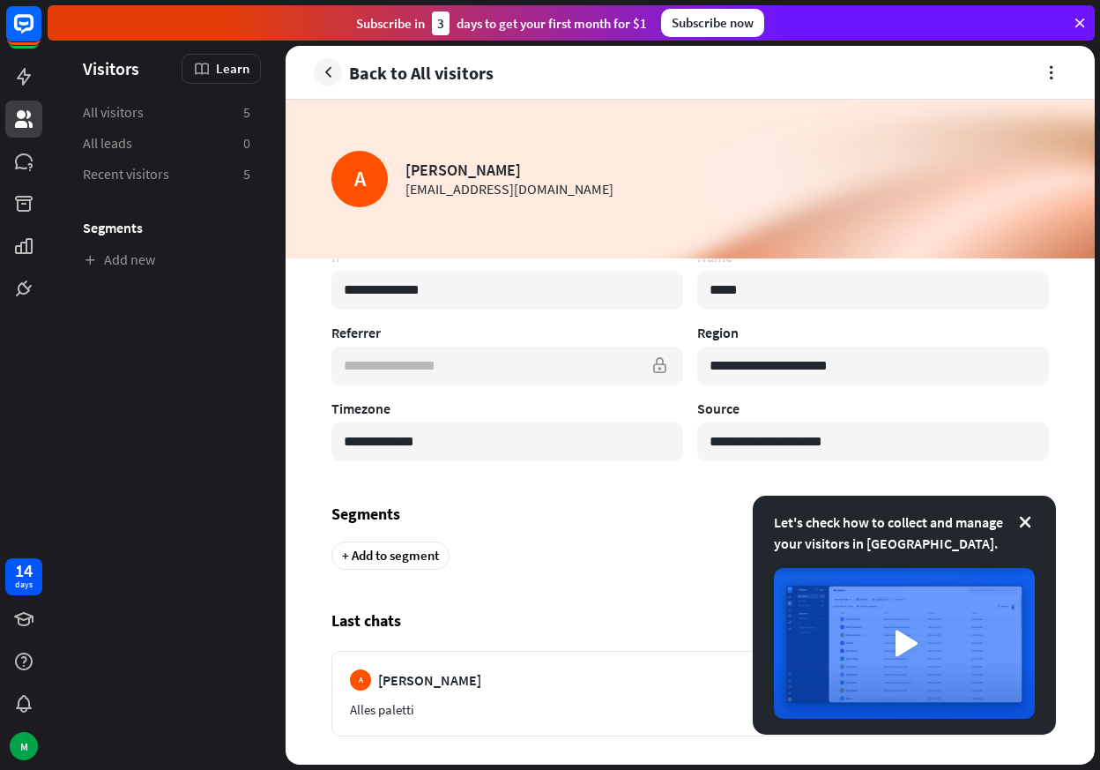
scroll to position [1115, 0]
click at [384, 550] on div "+ Add to segment" at bounding box center [391, 555] width 118 height 28
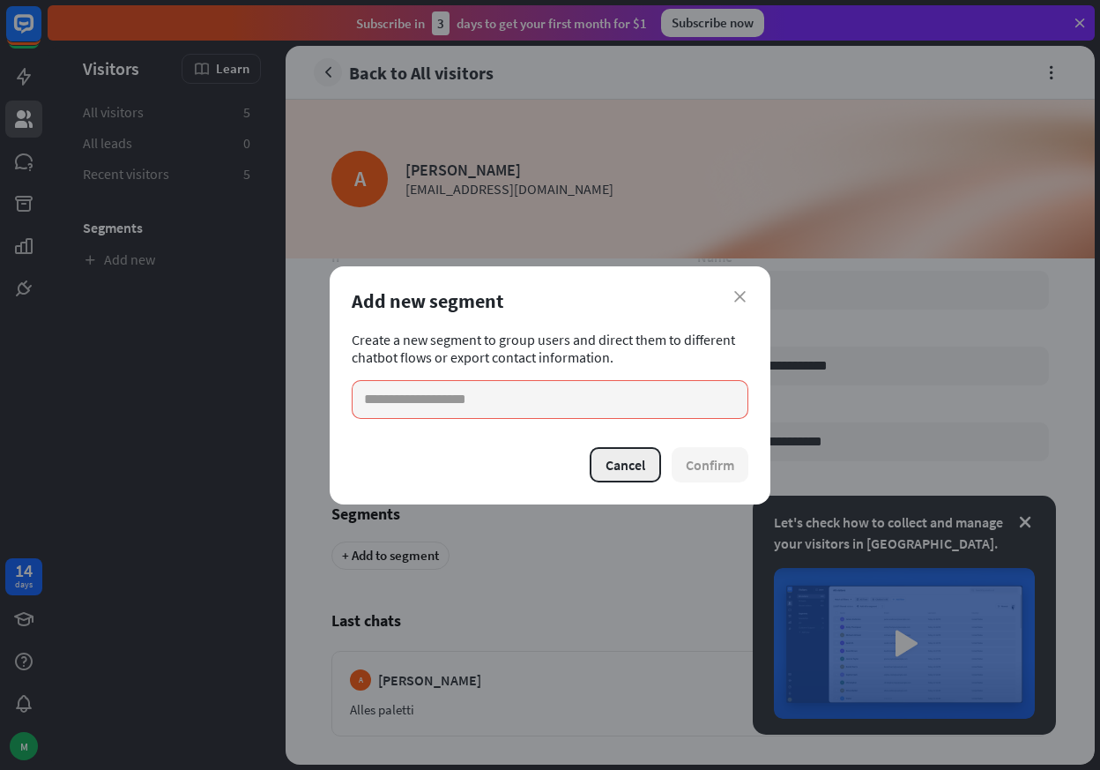
click at [623, 466] on button "Cancel" at bounding box center [625, 464] width 71 height 35
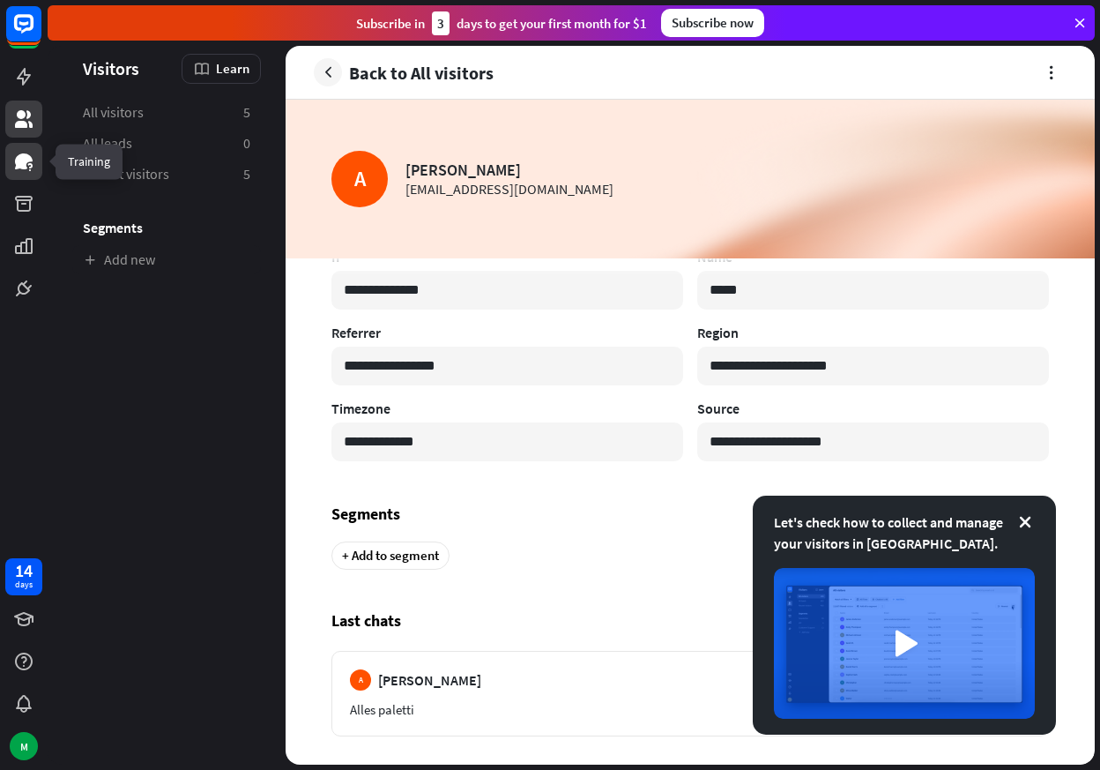
click at [26, 159] on icon at bounding box center [24, 161] width 18 height 16
